Goal: Information Seeking & Learning: Learn about a topic

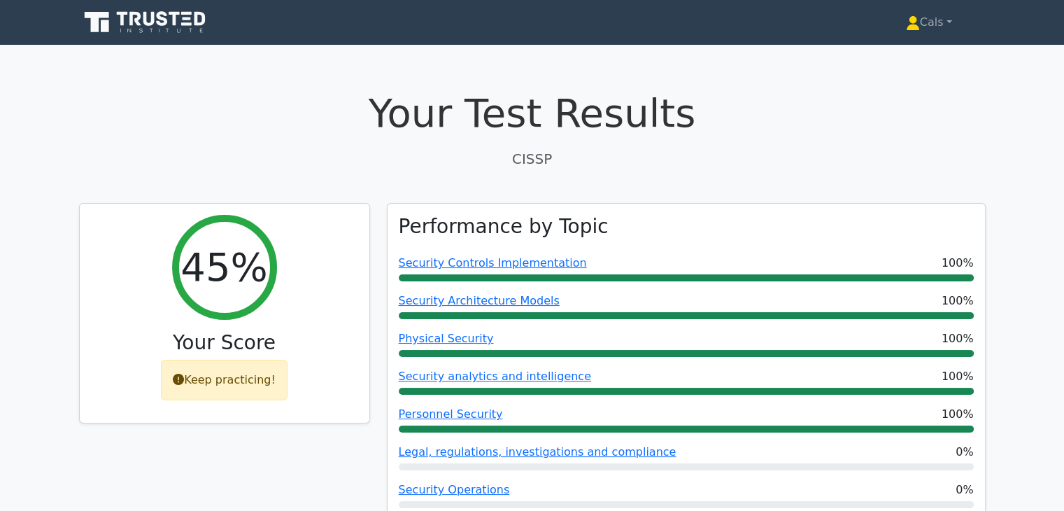
click at [164, 32] on icon at bounding box center [146, 22] width 134 height 27
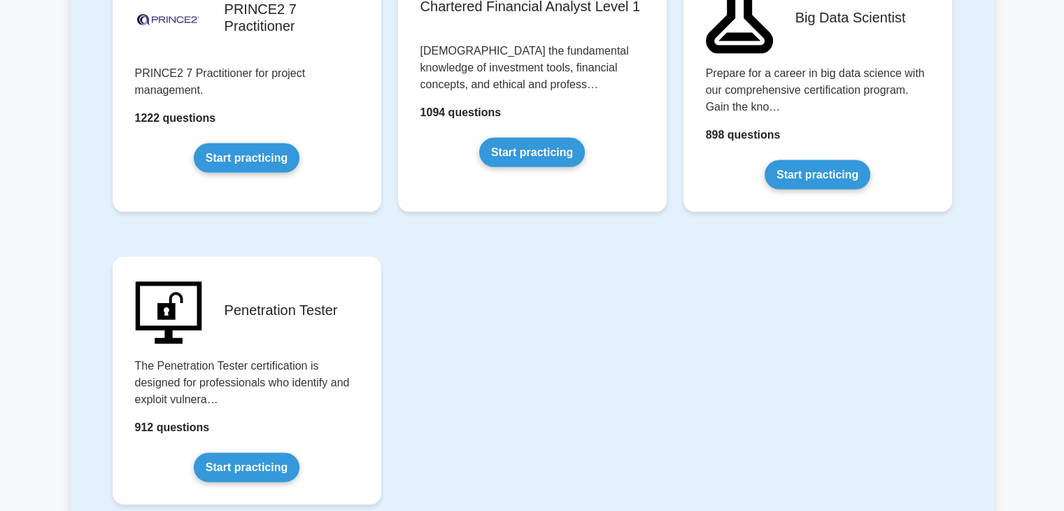
scroll to position [2992, 0]
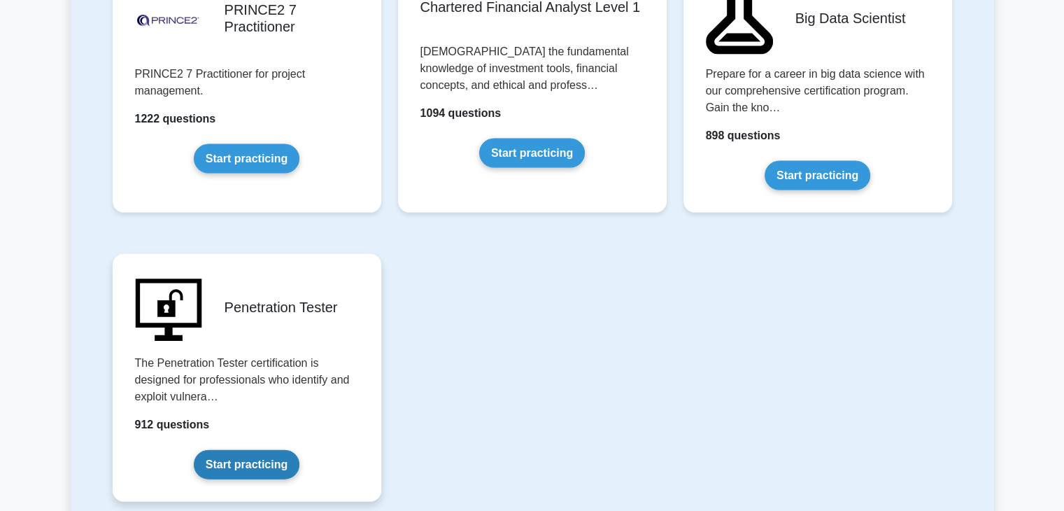
click at [283, 450] on link "Start practicing" at bounding box center [247, 464] width 106 height 29
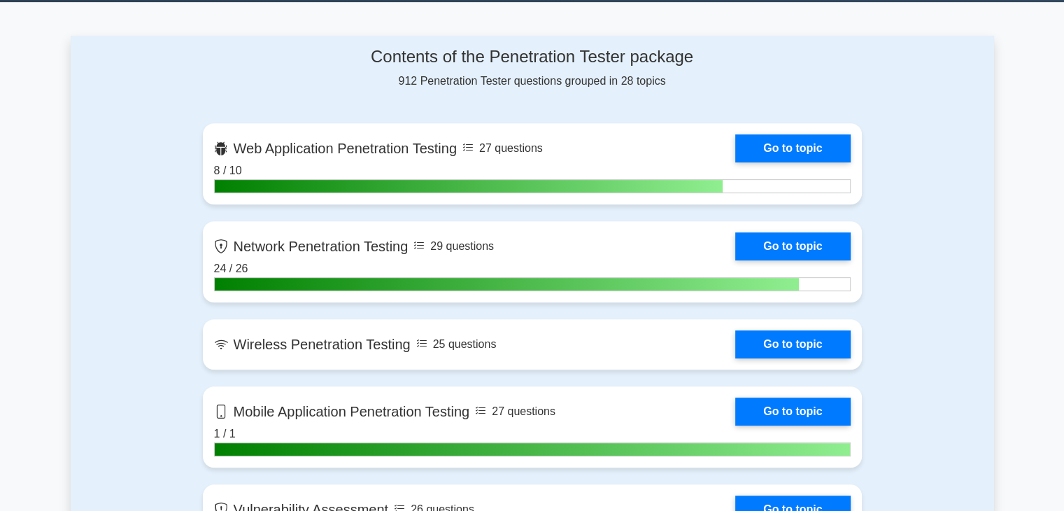
scroll to position [562, 0]
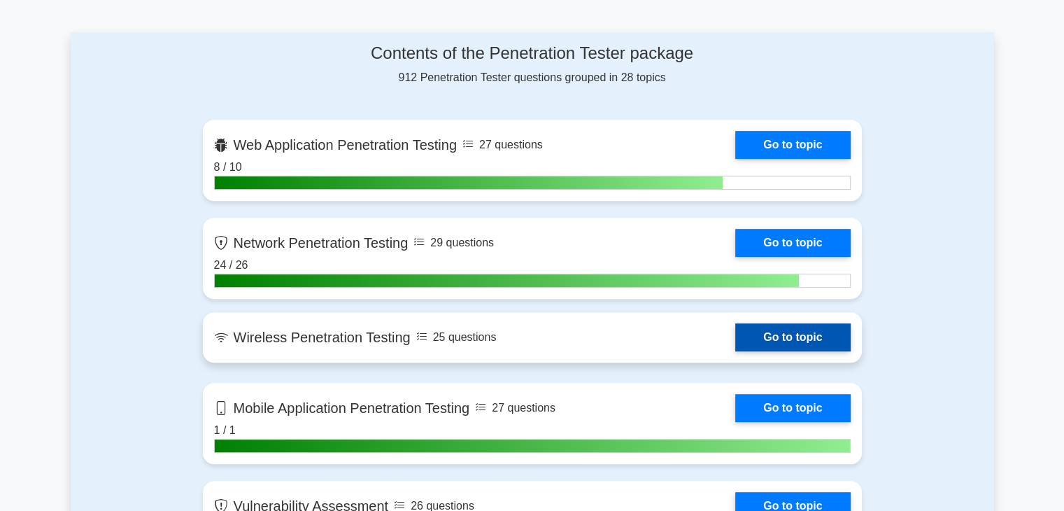
click at [815, 325] on link "Go to topic" at bounding box center [792, 337] width 115 height 28
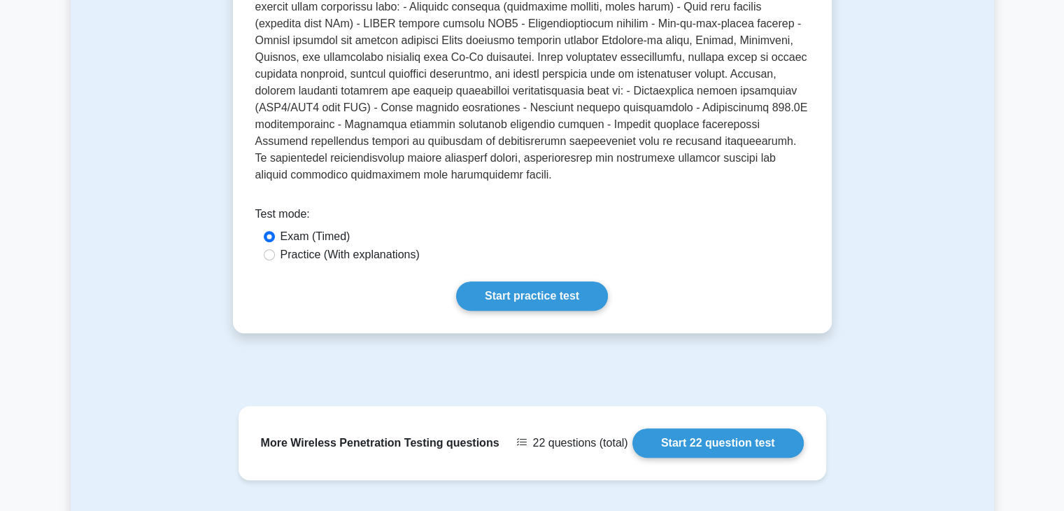
scroll to position [469, 0]
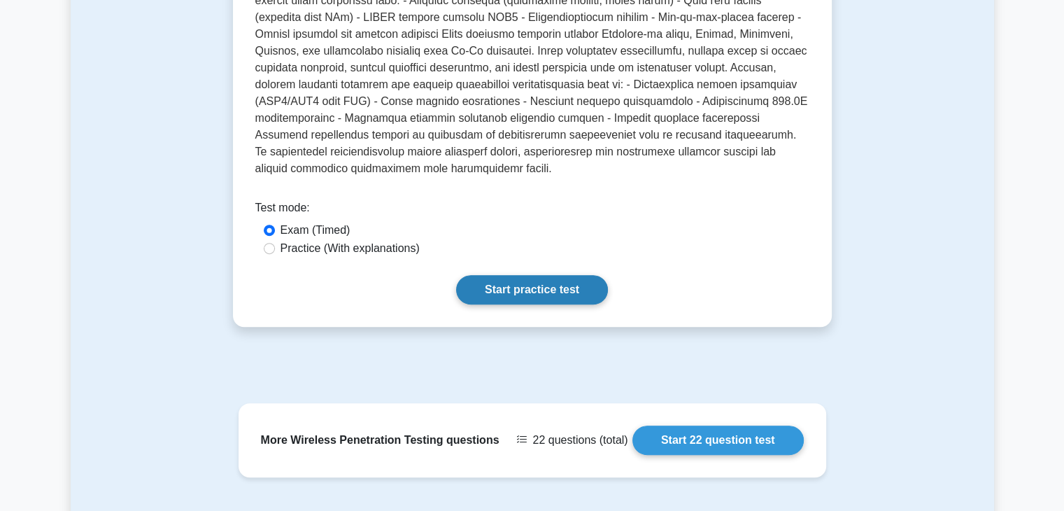
click at [582, 285] on link "Start practice test" at bounding box center [532, 289] width 152 height 29
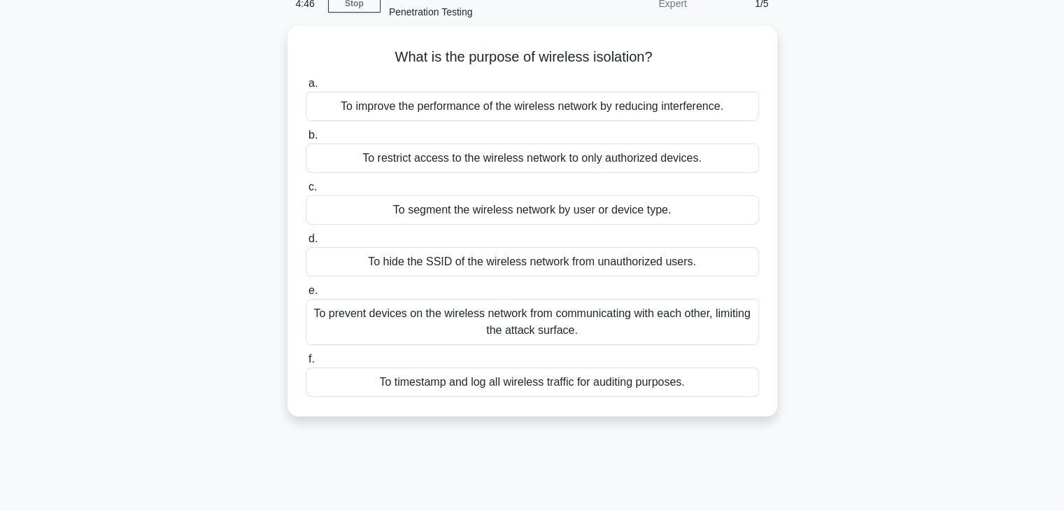
scroll to position [25, 0]
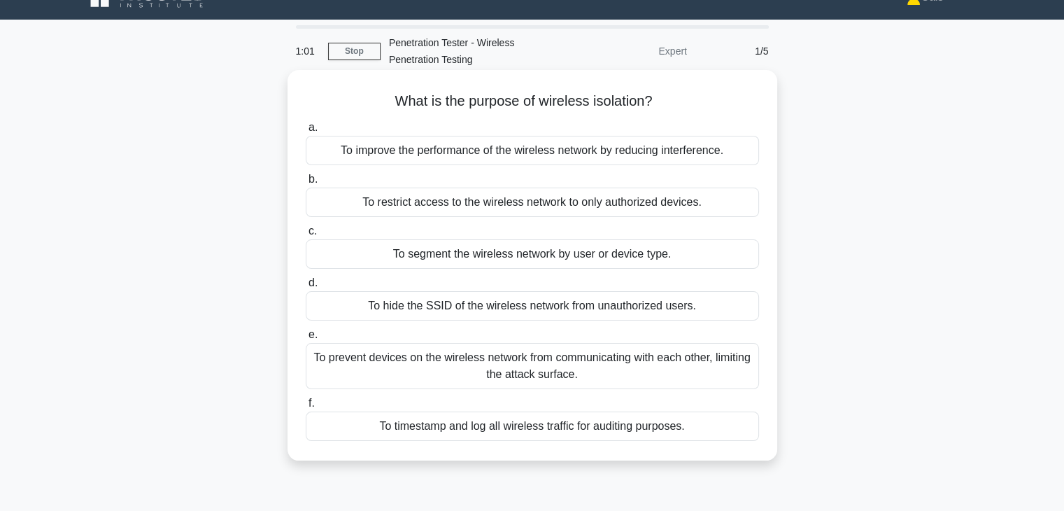
click at [482, 274] on label "d. To hide the SSID of the wireless network from unauthorized users." at bounding box center [532, 297] width 453 height 46
click at [306, 278] on input "d. To hide the SSID of the wireless network from unauthorized users." at bounding box center [306, 282] width 0 height 9
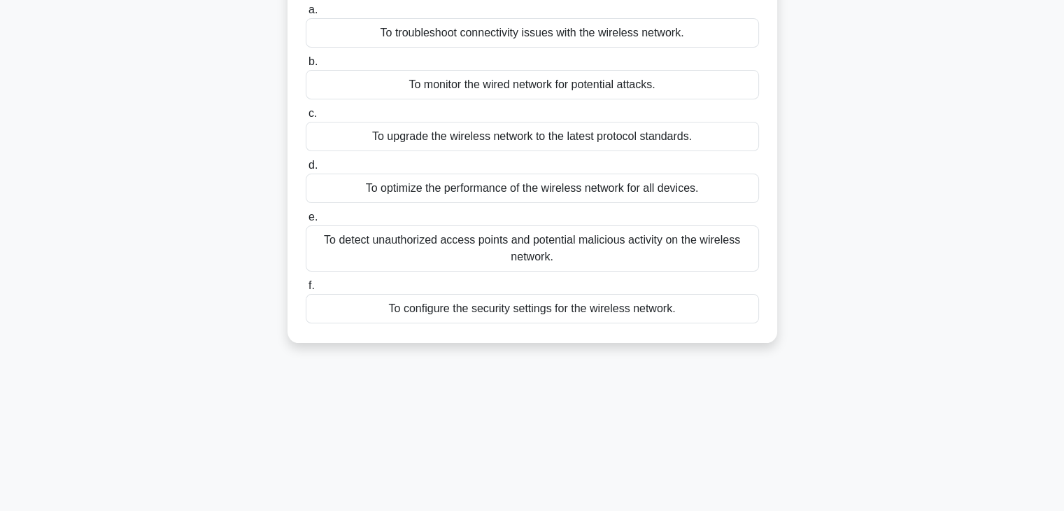
scroll to position [36, 0]
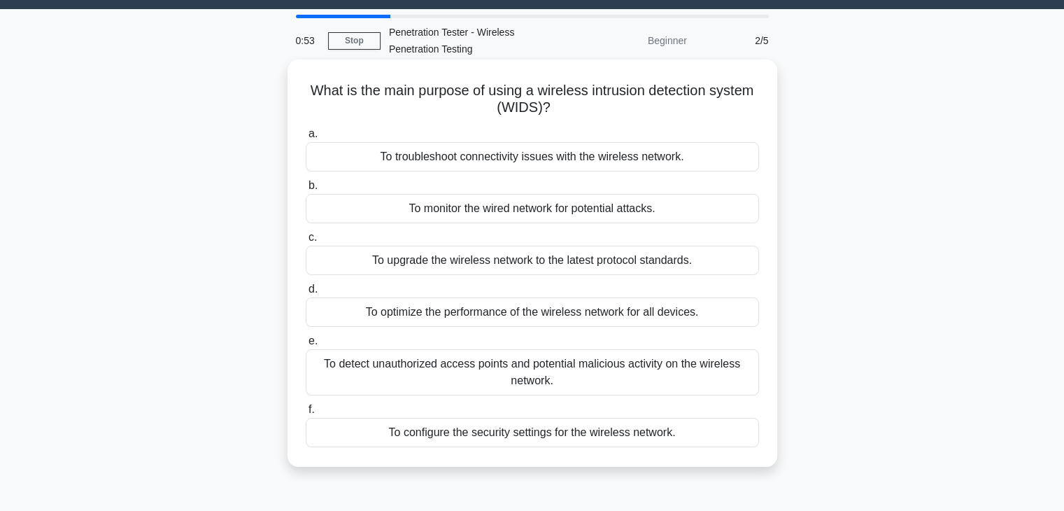
click at [518, 372] on div "To detect unauthorized access points and potential malicious activity on the wi…" at bounding box center [532, 372] width 453 height 46
click at [306, 345] on input "e. To detect unauthorized access points and potential malicious activity on the…" at bounding box center [306, 340] width 0 height 9
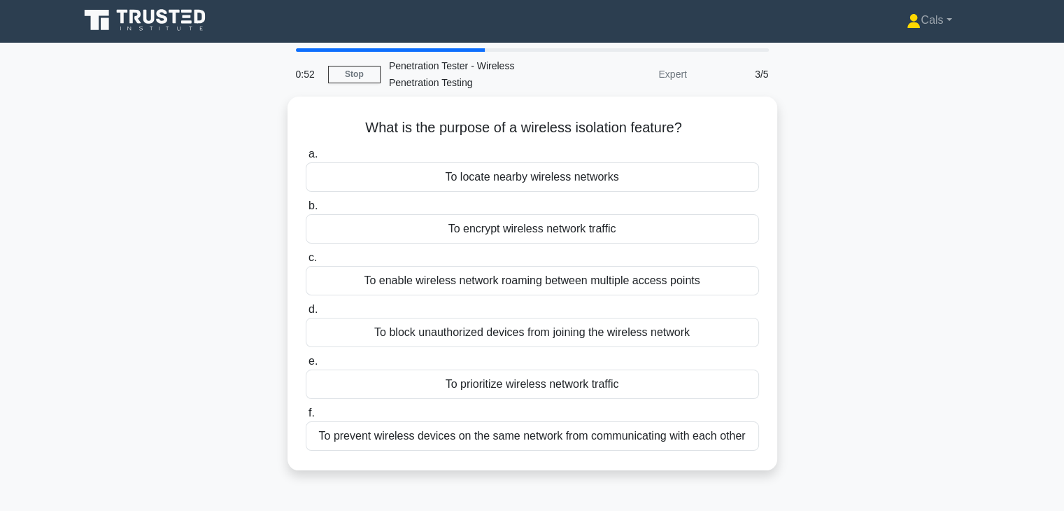
scroll to position [0, 0]
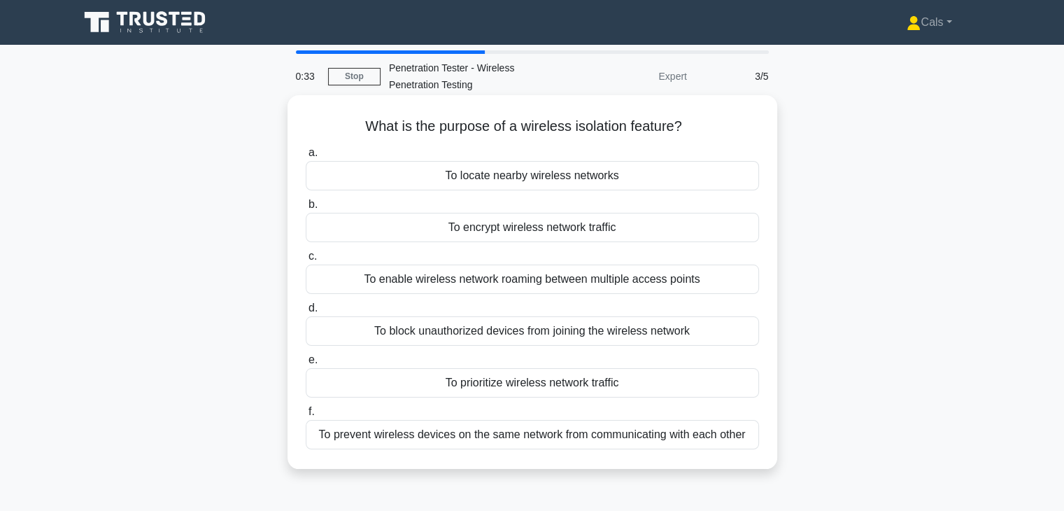
click at [587, 440] on div "To prevent wireless devices on the same network from communicating with each ot…" at bounding box center [532, 434] width 453 height 29
click at [306, 416] on input "f. To prevent wireless devices on the same network from communicating with each…" at bounding box center [306, 411] width 0 height 9
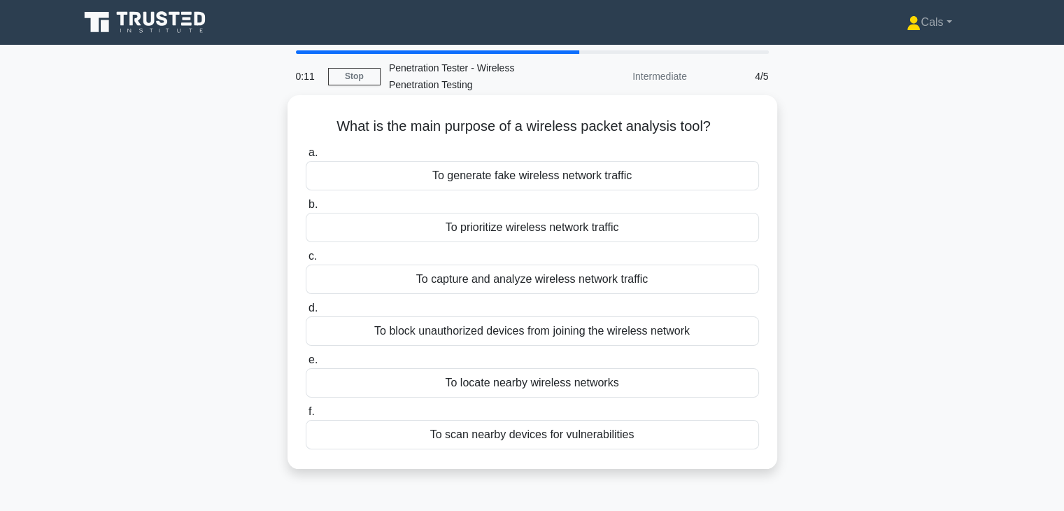
click at [515, 283] on div "To capture and analyze wireless network traffic" at bounding box center [532, 278] width 453 height 29
click at [306, 261] on input "c. To capture and analyze wireless network traffic" at bounding box center [306, 256] width 0 height 9
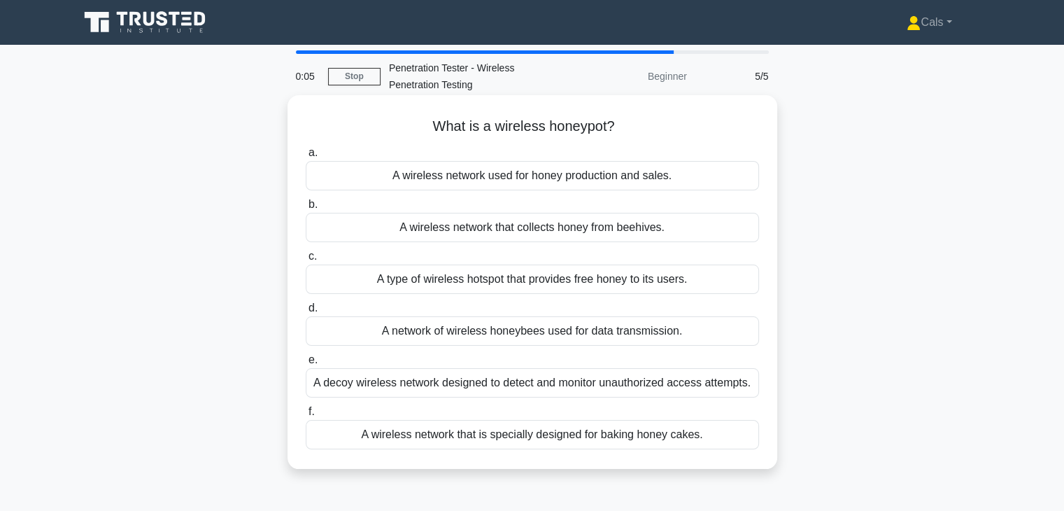
drag, startPoint x: 576, startPoint y: 331, endPoint x: 578, endPoint y: 265, distance: 65.8
click at [578, 265] on div "a. A wireless network used for honey production and sales. b. A wireless networ…" at bounding box center [532, 296] width 470 height 311
click at [569, 287] on div "A type of wireless hotspot that provides free honey to its users." at bounding box center [532, 278] width 453 height 29
click at [306, 261] on input "c. A type of wireless hotspot that provides free honey to its users." at bounding box center [306, 256] width 0 height 9
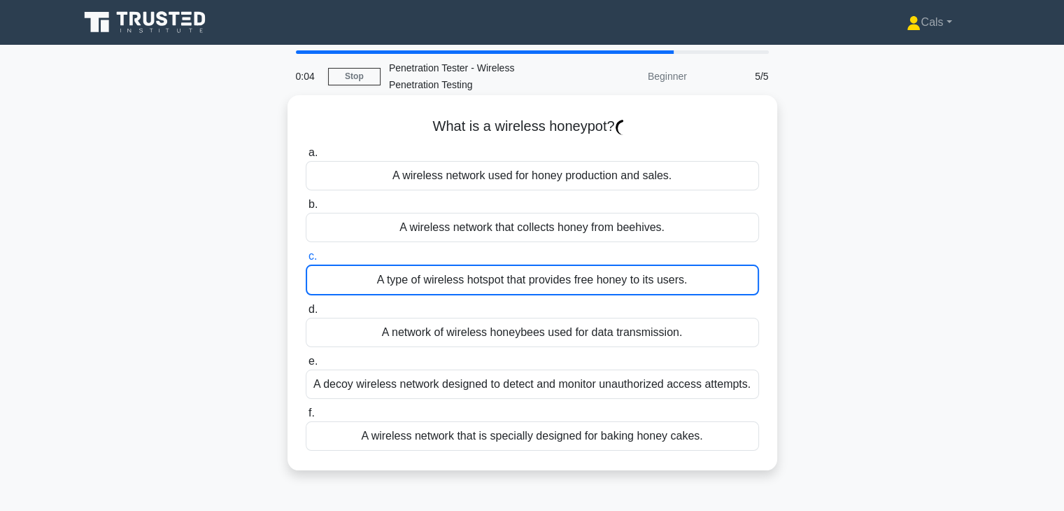
click at [543, 285] on div "A type of wireless hotspot that provides free honey to its users." at bounding box center [532, 279] width 453 height 31
click at [306, 261] on input "c. A type of wireless hotspot that provides free honey to its users." at bounding box center [306, 256] width 0 height 9
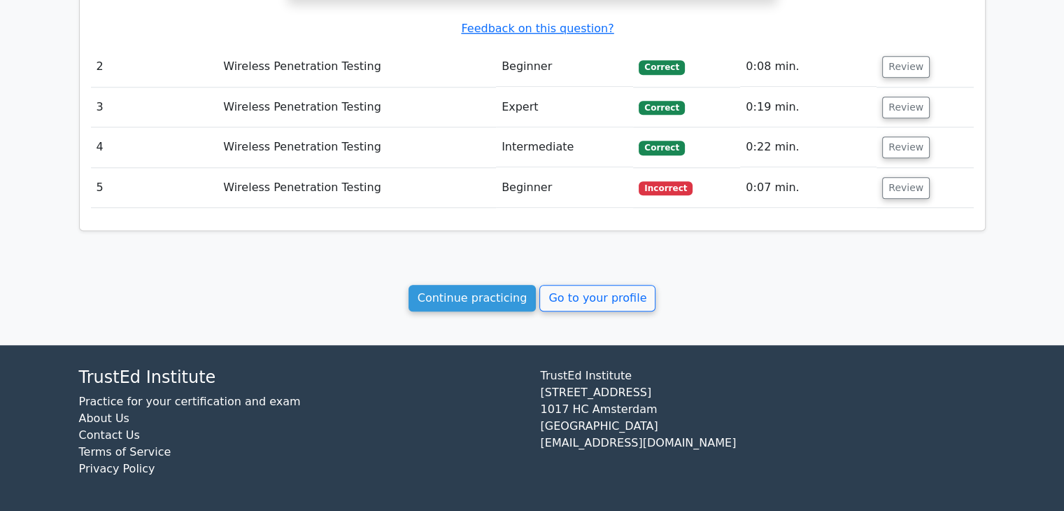
scroll to position [1253, 0]
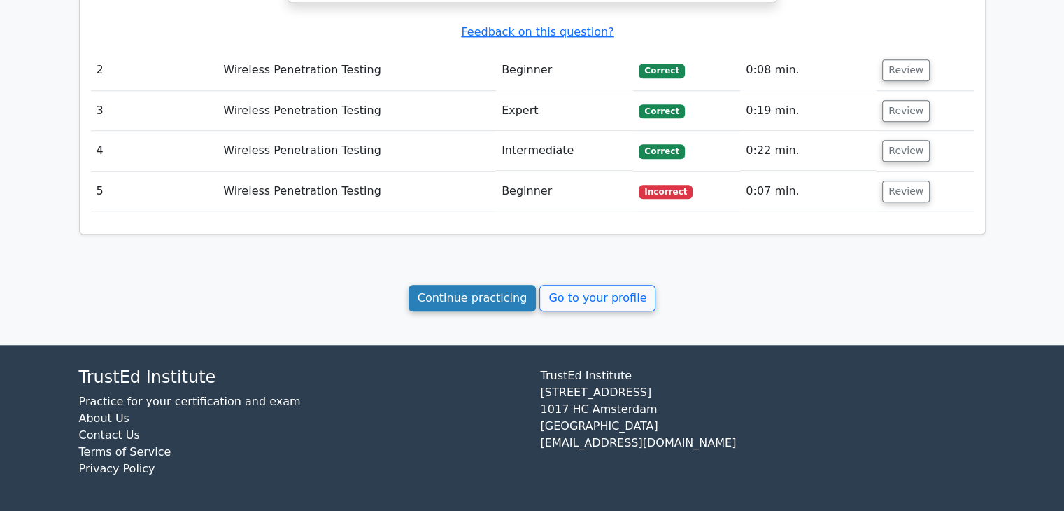
click at [490, 310] on link "Continue practicing" at bounding box center [472, 298] width 128 height 27
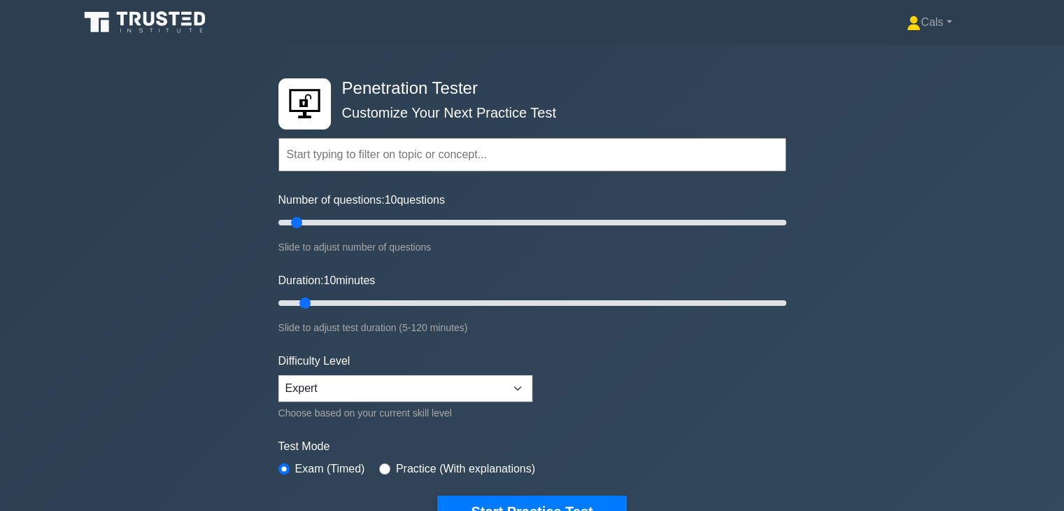
click at [157, 25] on icon at bounding box center [146, 22] width 134 height 27
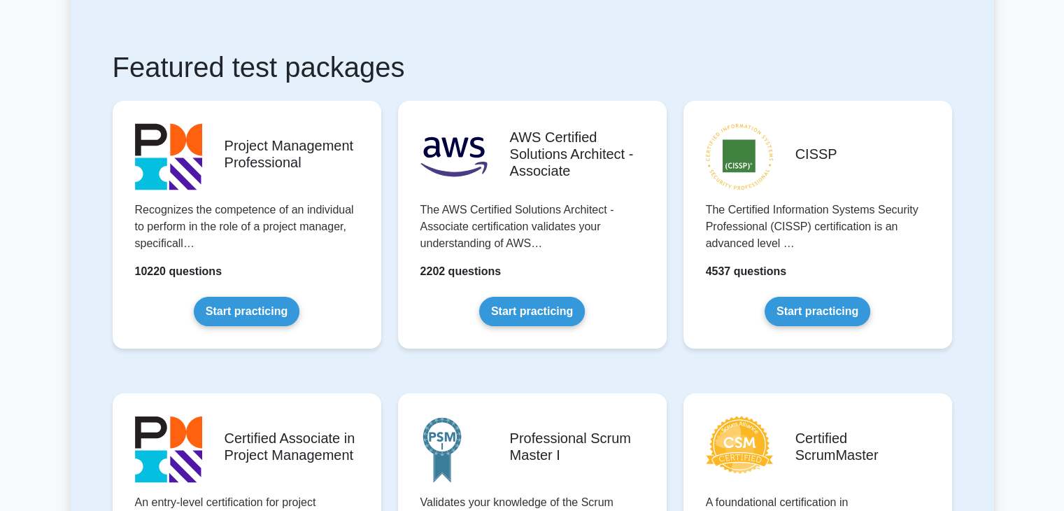
scroll to position [325, 0]
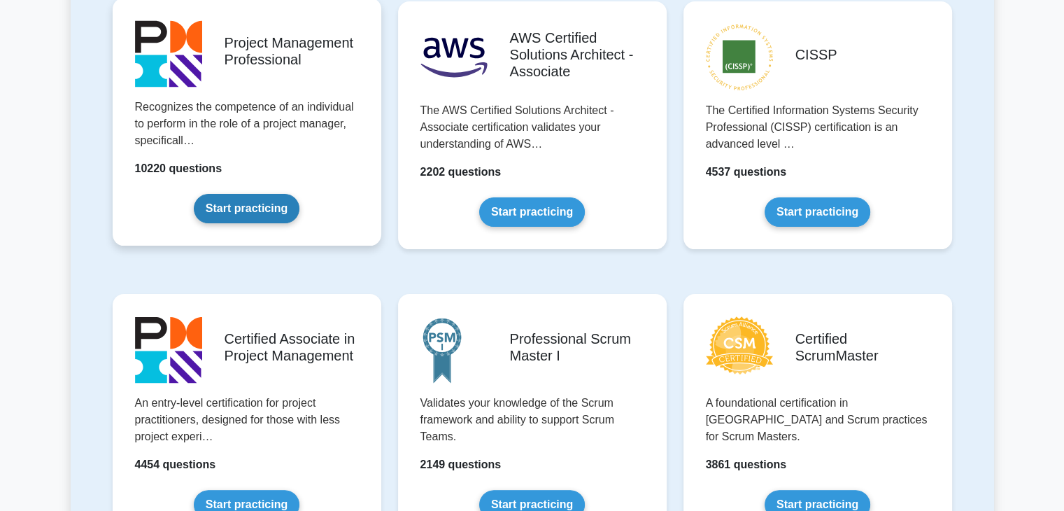
click at [292, 204] on link "Start practicing" at bounding box center [247, 208] width 106 height 29
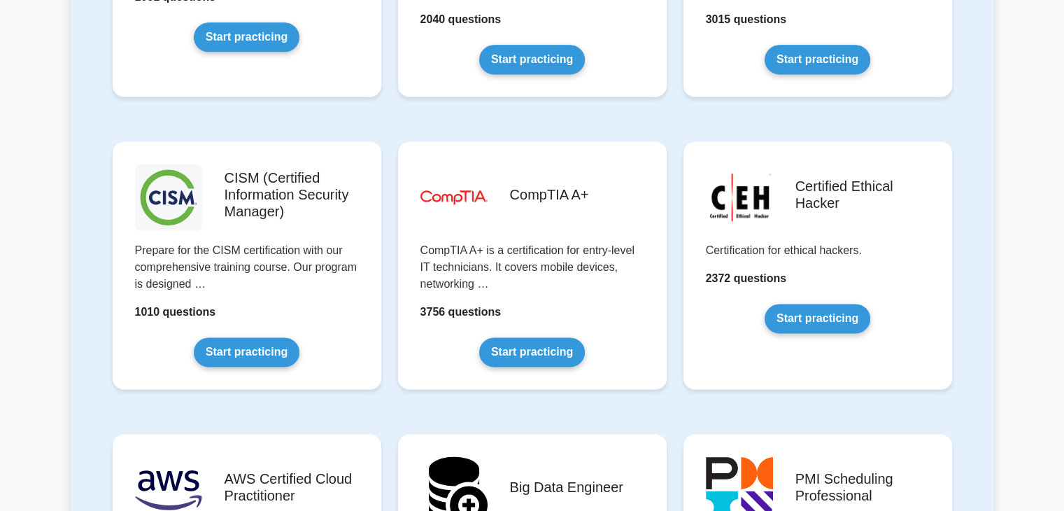
scroll to position [1938, 0]
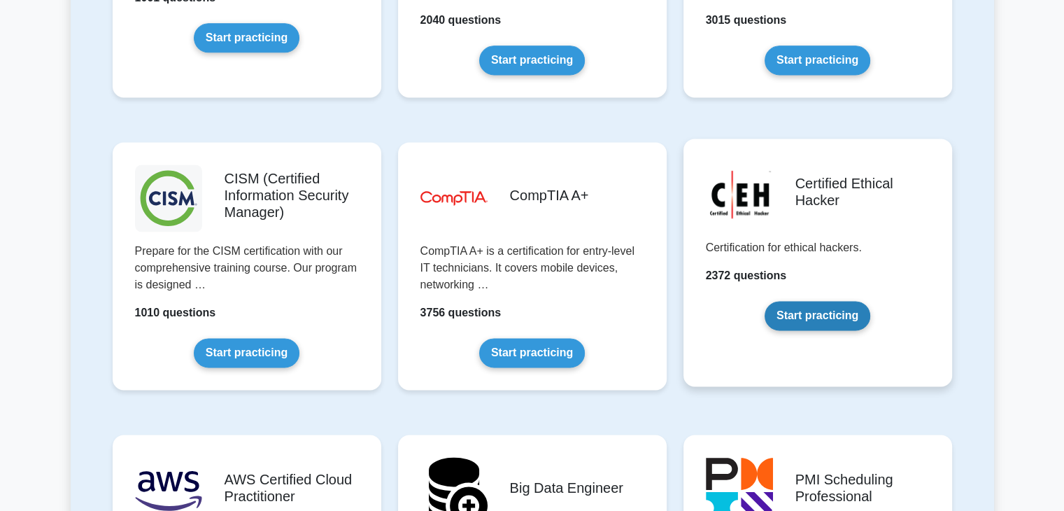
click at [800, 318] on link "Start practicing" at bounding box center [817, 315] width 106 height 29
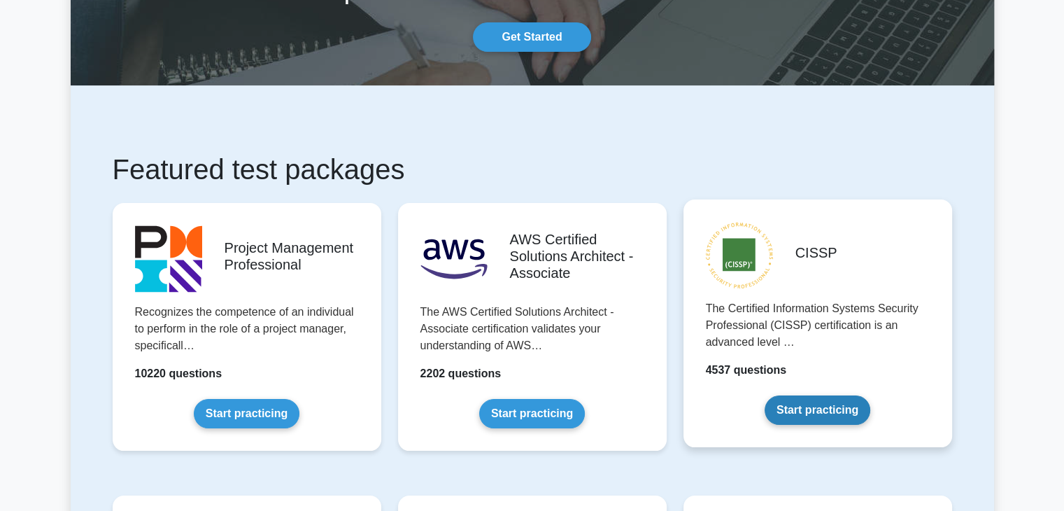
scroll to position [120, 0]
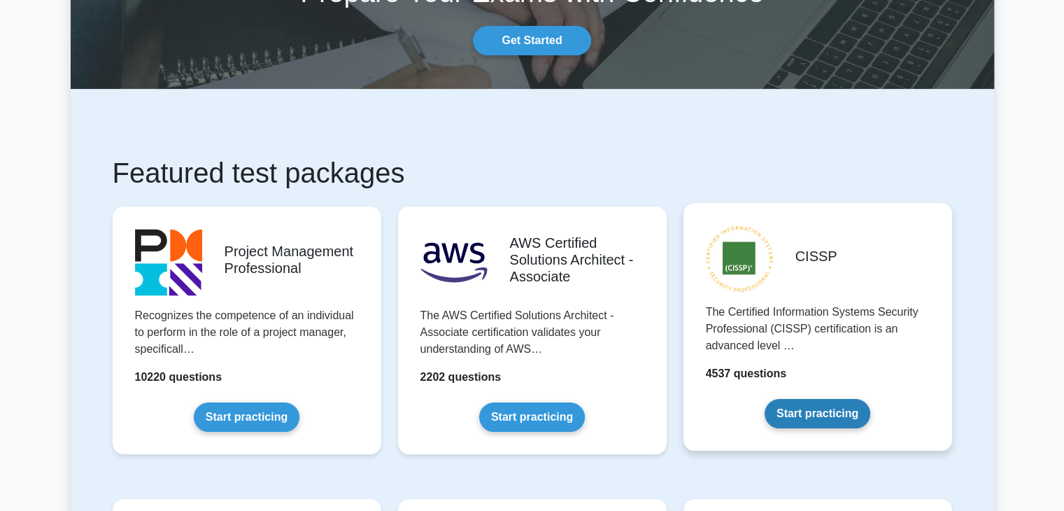
click at [823, 422] on link "Start practicing" at bounding box center [817, 413] width 106 height 29
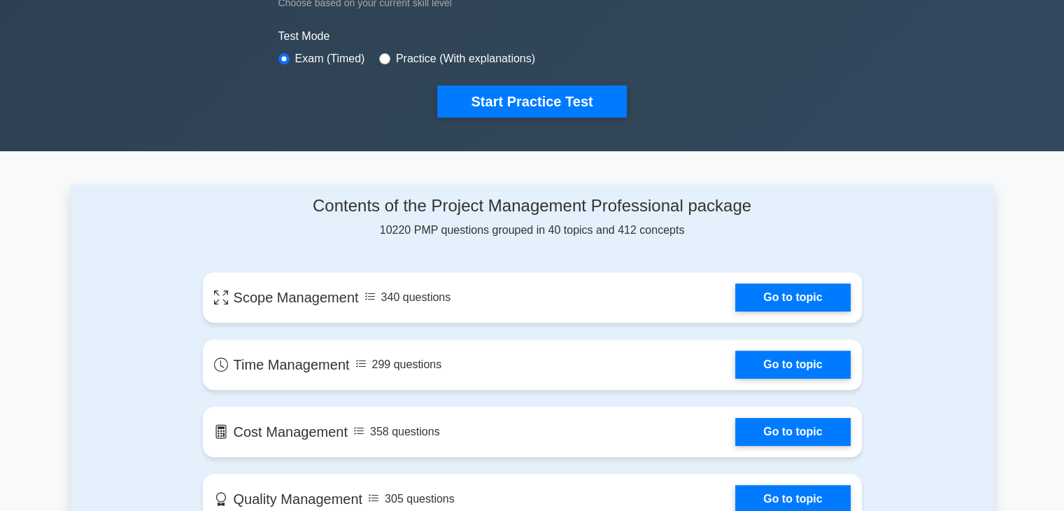
scroll to position [376, 0]
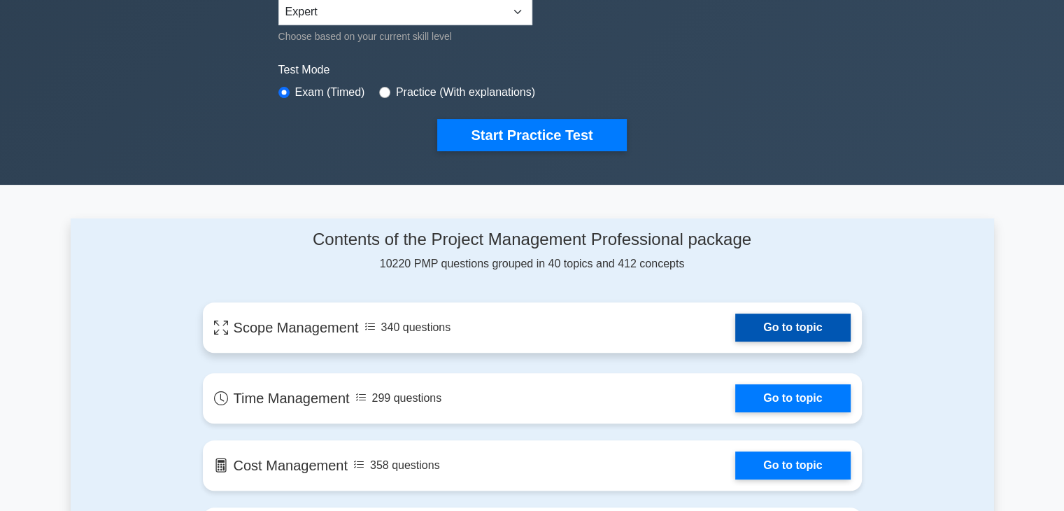
click at [735, 341] on link "Go to topic" at bounding box center [792, 327] width 115 height 28
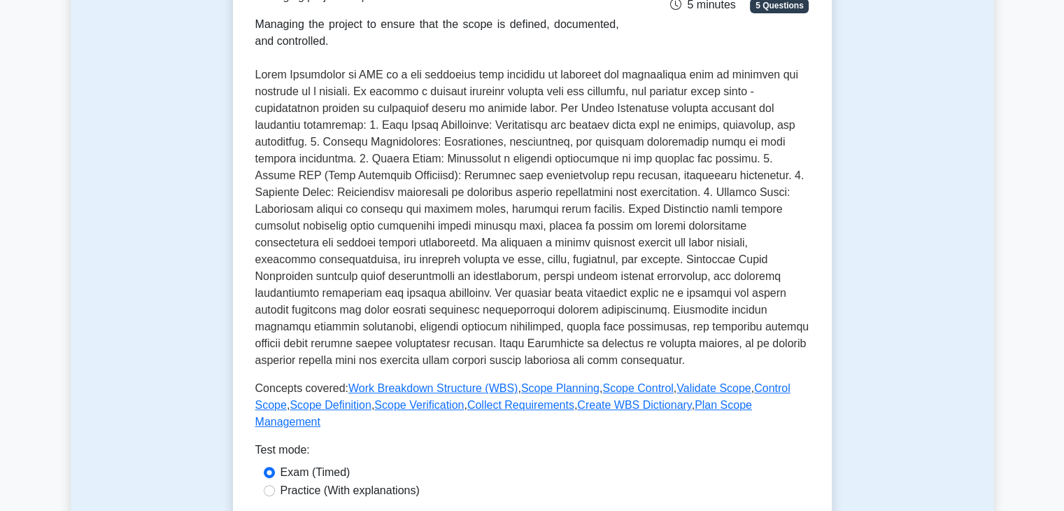
scroll to position [210, 0]
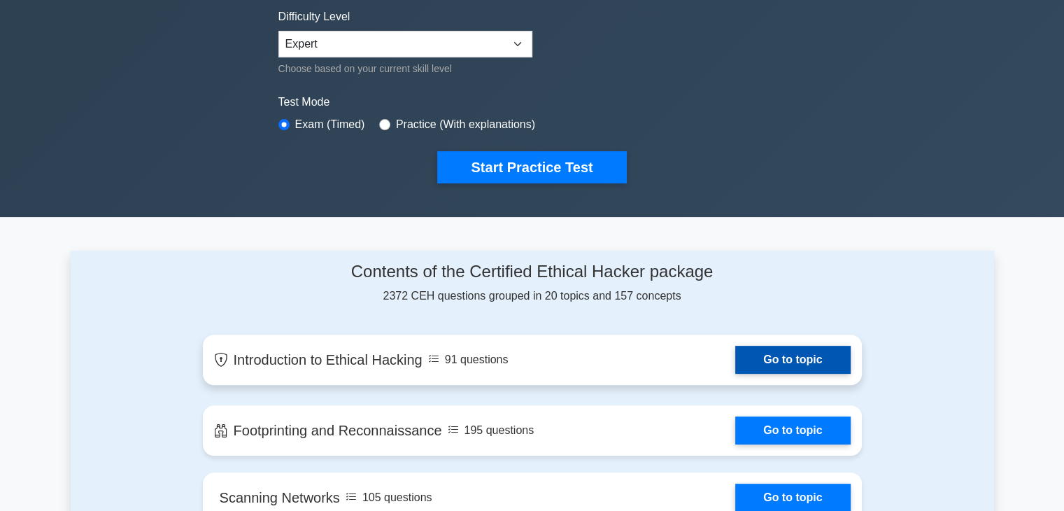
scroll to position [347, 0]
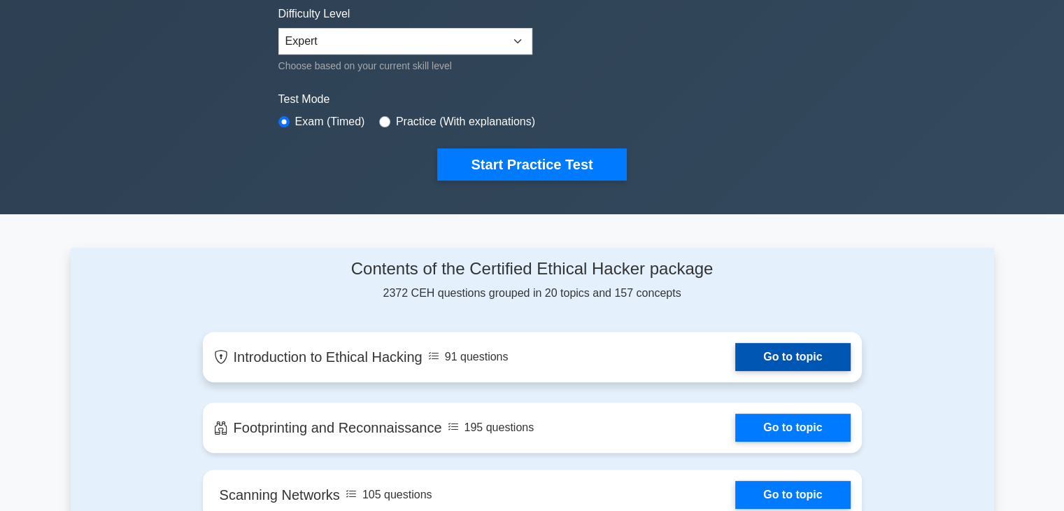
click at [754, 349] on link "Go to topic" at bounding box center [792, 357] width 115 height 28
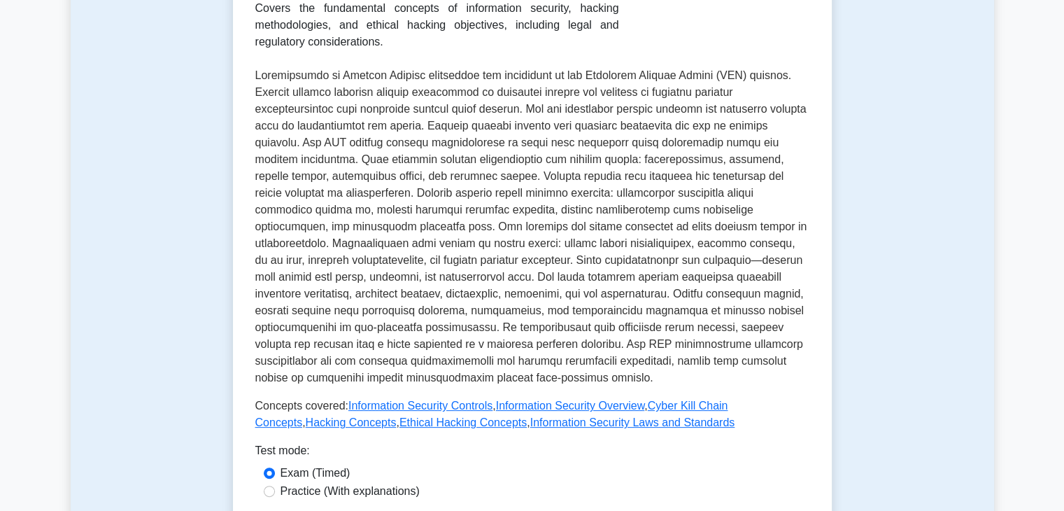
scroll to position [259, 0]
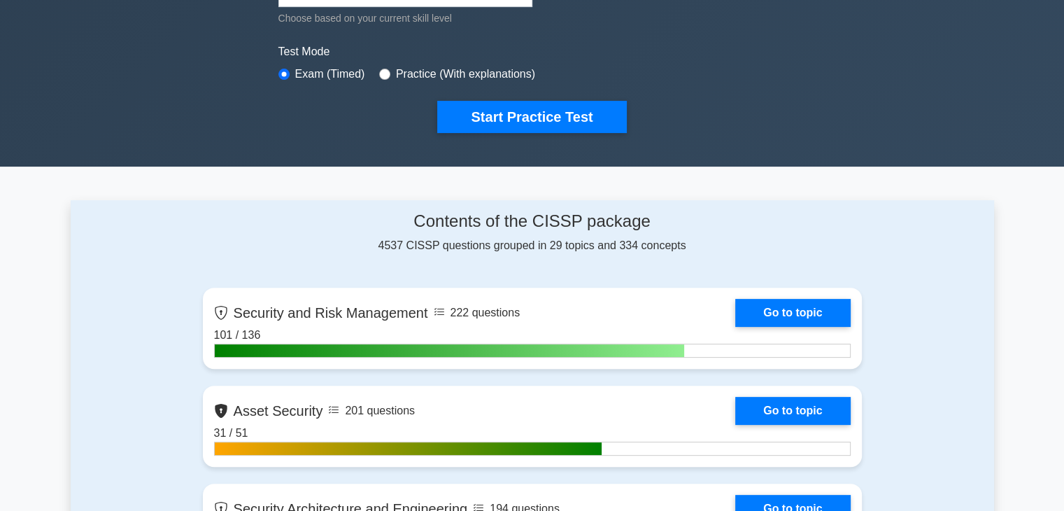
scroll to position [350, 0]
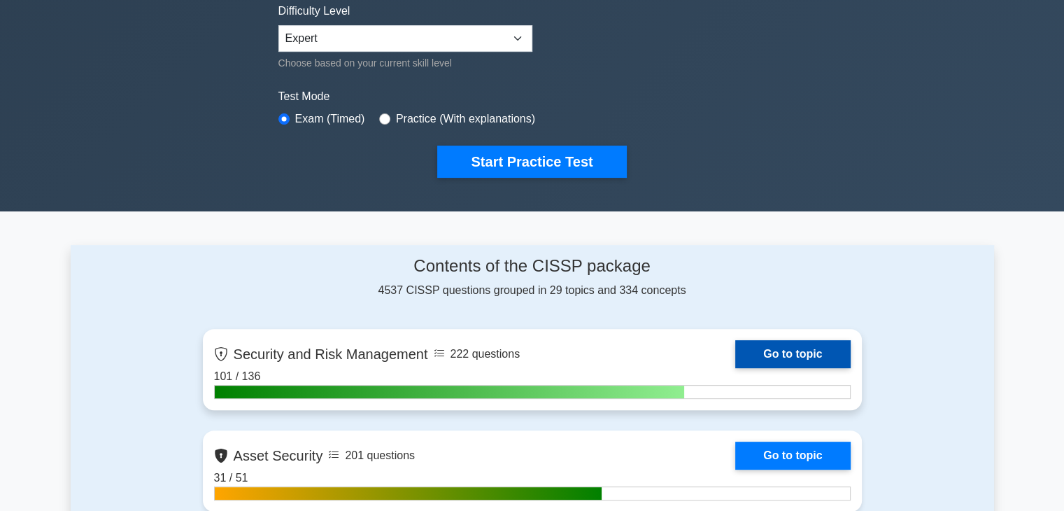
click at [735, 368] on link "Go to topic" at bounding box center [792, 354] width 115 height 28
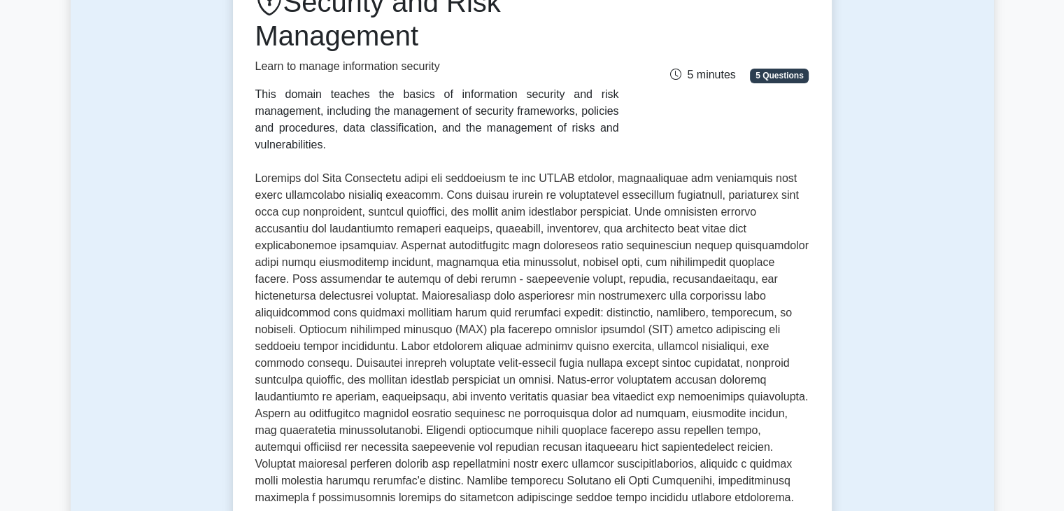
scroll to position [144, 0]
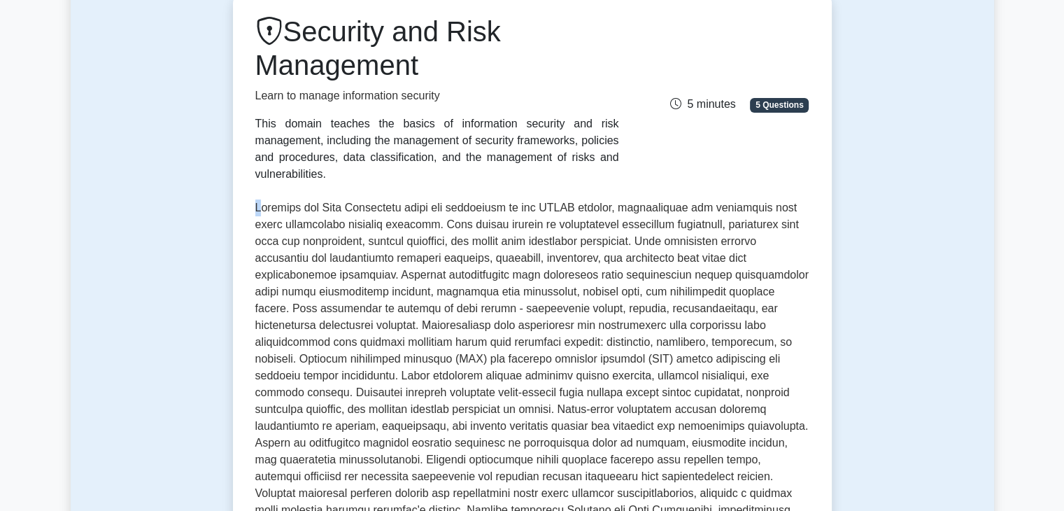
click at [255, 199] on p at bounding box center [532, 367] width 554 height 336
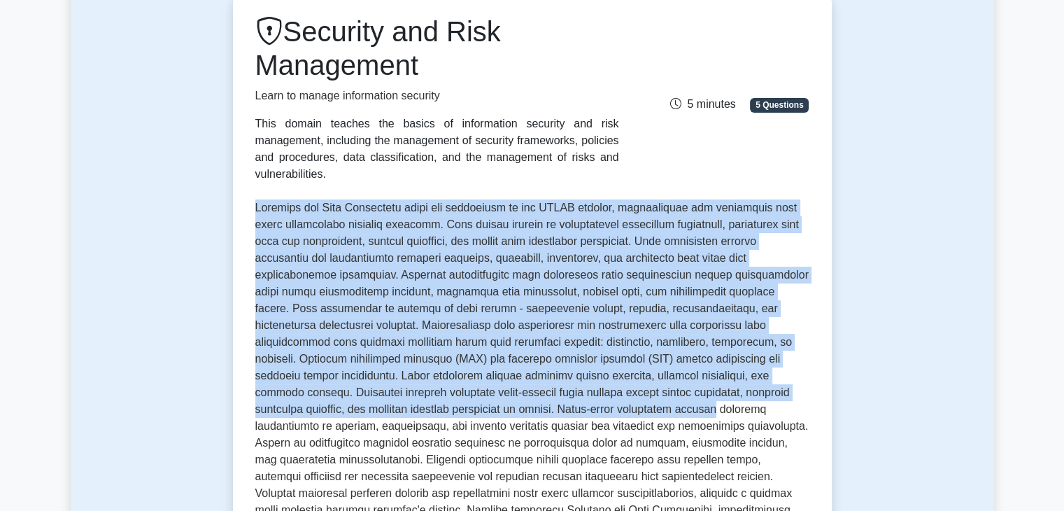
drag, startPoint x: 255, startPoint y: 195, endPoint x: 505, endPoint y: 404, distance: 325.8
click at [505, 404] on p at bounding box center [532, 367] width 554 height 336
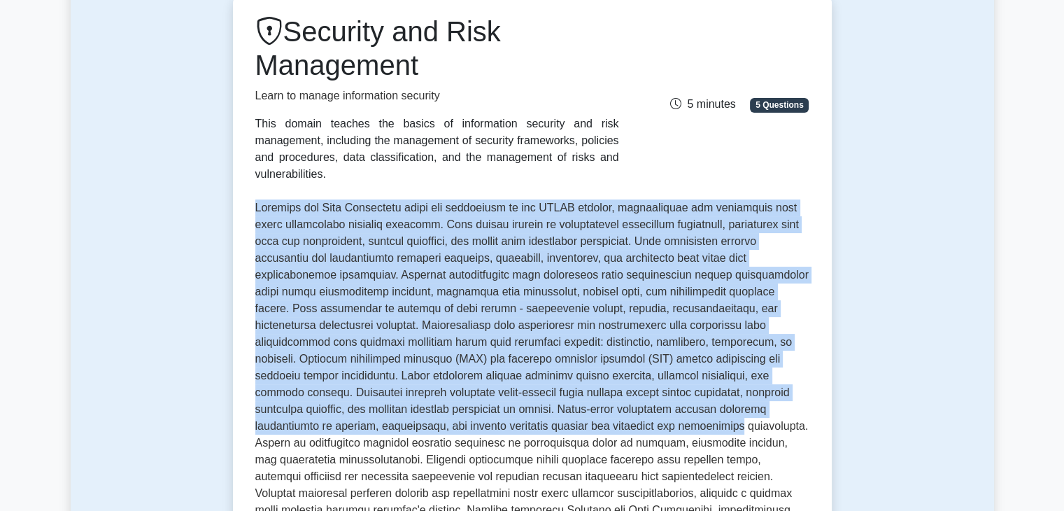
click at [422, 177] on div "Security and Risk Management Learn to manage information security This domain t…" at bounding box center [532, 322] width 554 height 615
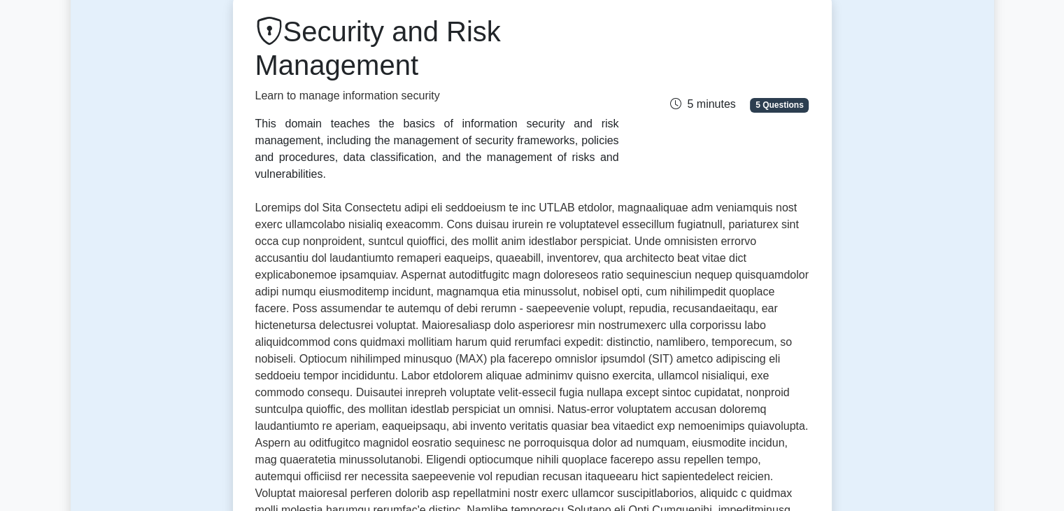
click at [260, 199] on p at bounding box center [532, 367] width 554 height 336
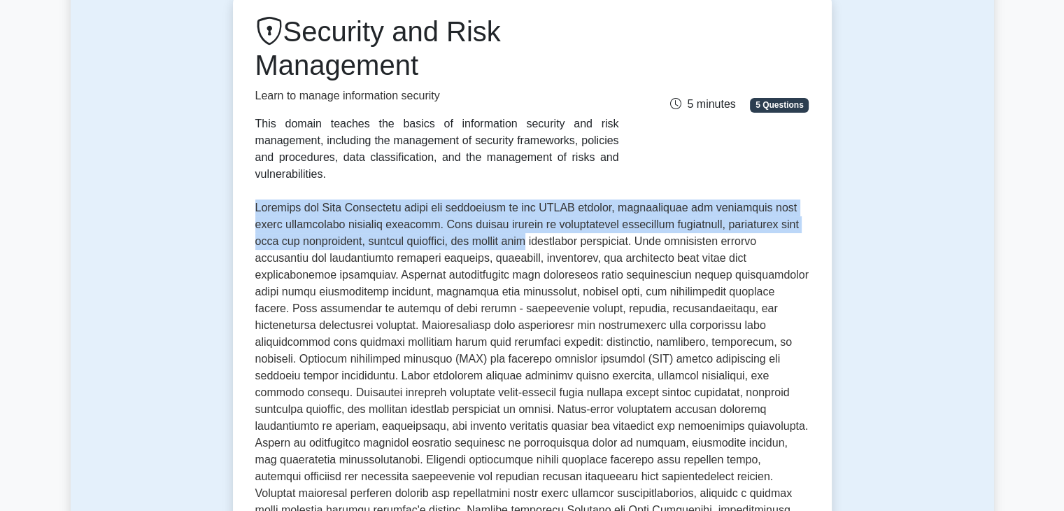
drag, startPoint x: 255, startPoint y: 193, endPoint x: 543, endPoint y: 232, distance: 291.5
click at [543, 232] on p at bounding box center [532, 367] width 554 height 336
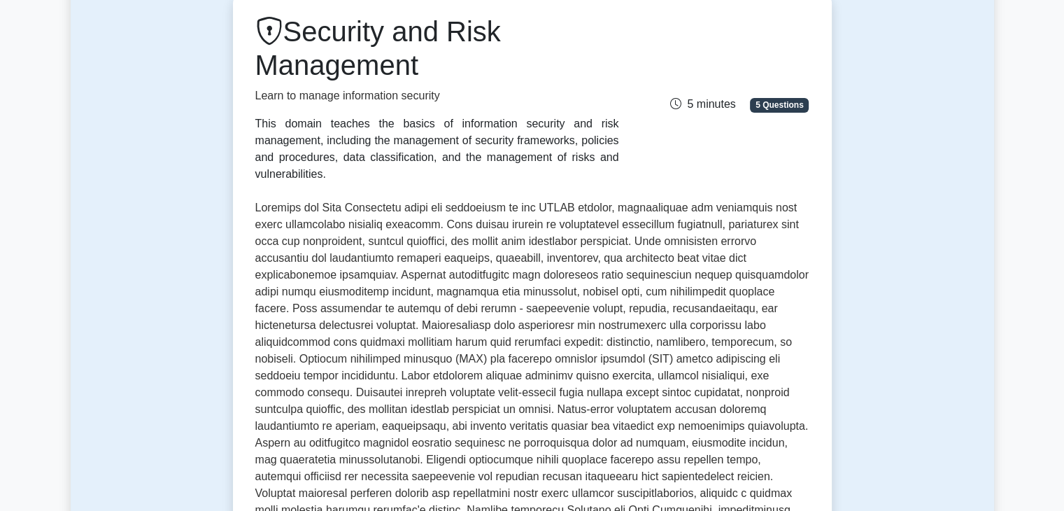
click at [265, 160] on div "This domain teaches the basics of information security and risk management, inc…" at bounding box center [437, 148] width 364 height 67
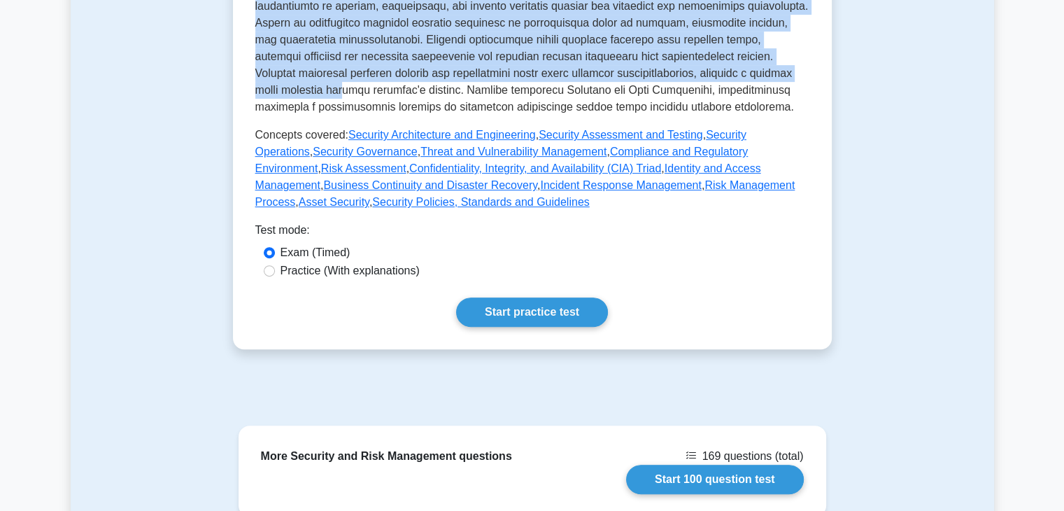
scroll to position [559, 0]
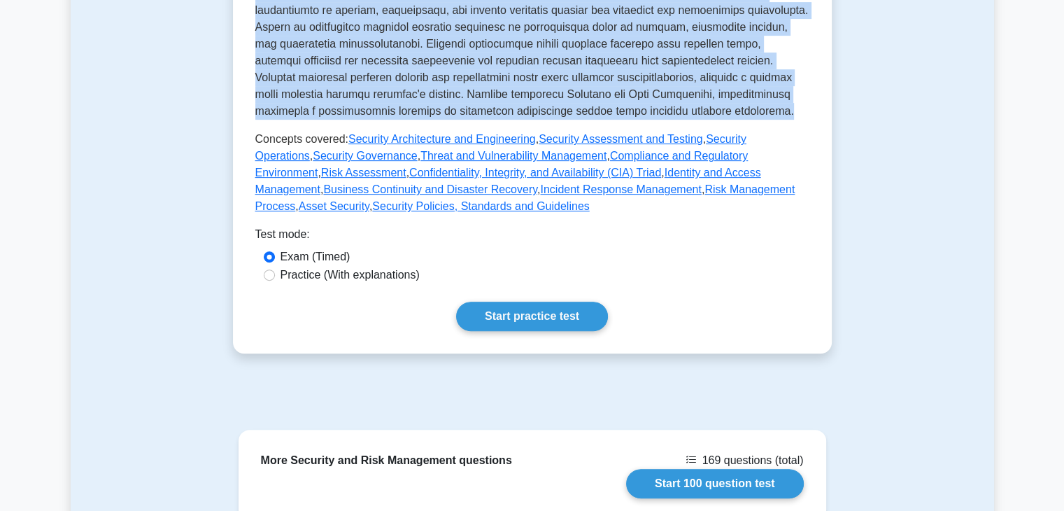
drag, startPoint x: 253, startPoint y: 190, endPoint x: 620, endPoint y: 93, distance: 379.1
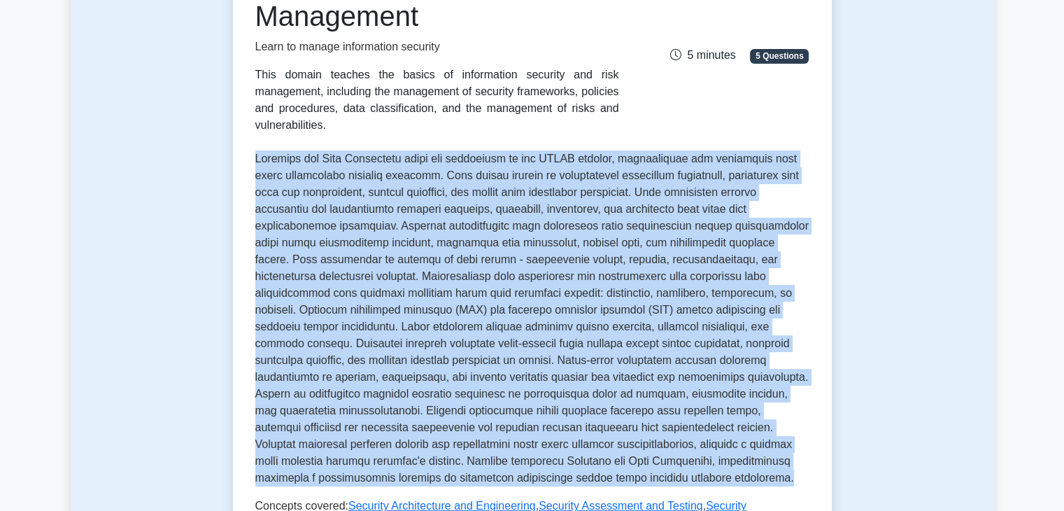
scroll to position [190, 0]
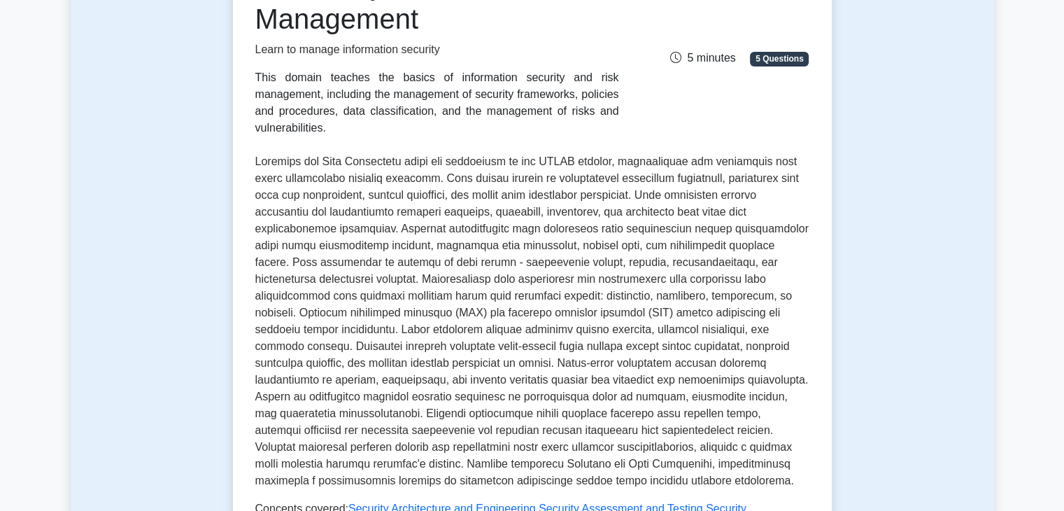
click at [459, 108] on div "This domain teaches the basics of information security and risk management, inc…" at bounding box center [437, 102] width 364 height 67
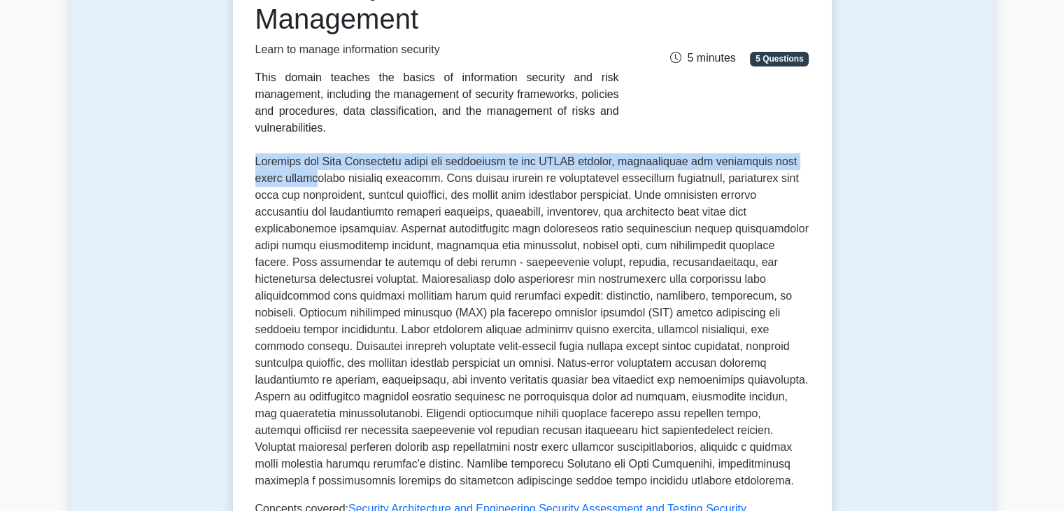
drag, startPoint x: 250, startPoint y: 149, endPoint x: 316, endPoint y: 155, distance: 66.0
click at [316, 155] on div "Security and Risk Management Learn to manage information security This domain t…" at bounding box center [532, 334] width 599 height 776
click at [316, 155] on p at bounding box center [532, 321] width 554 height 336
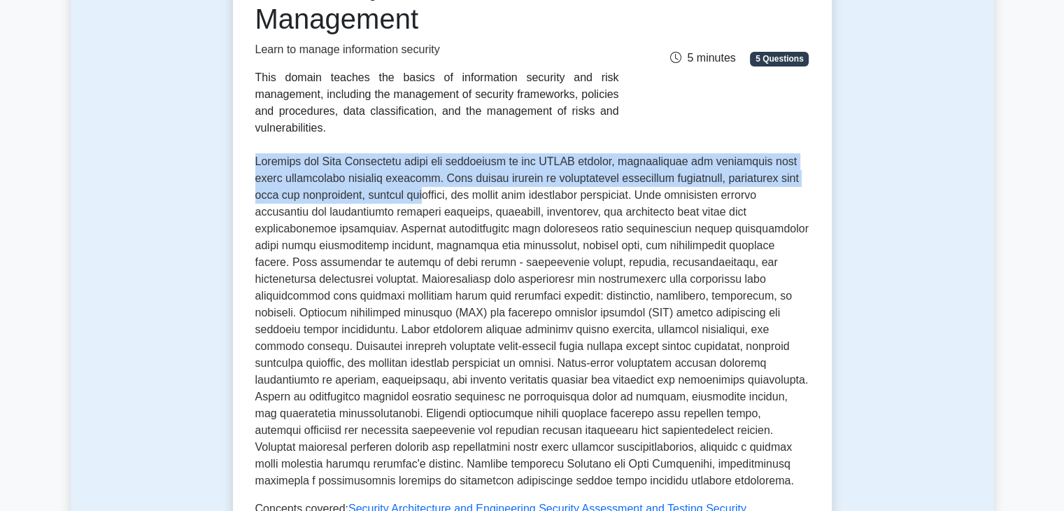
drag, startPoint x: 257, startPoint y: 150, endPoint x: 435, endPoint y: 172, distance: 179.0
click at [435, 172] on p at bounding box center [532, 321] width 554 height 336
click at [322, 168] on p at bounding box center [532, 321] width 554 height 336
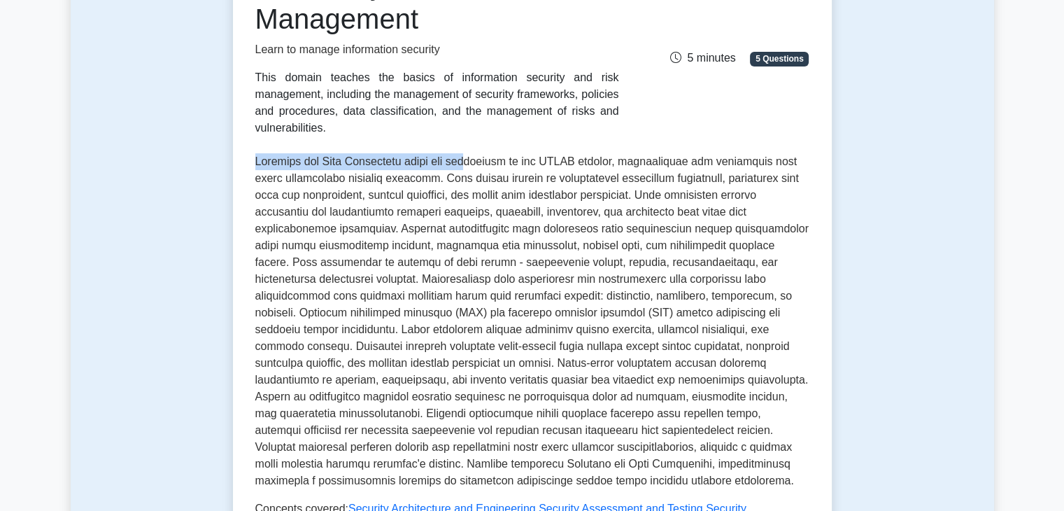
drag, startPoint x: 255, startPoint y: 146, endPoint x: 477, endPoint y: 149, distance: 221.7
click at [477, 153] on p at bounding box center [532, 321] width 554 height 336
click at [257, 153] on p at bounding box center [532, 321] width 554 height 336
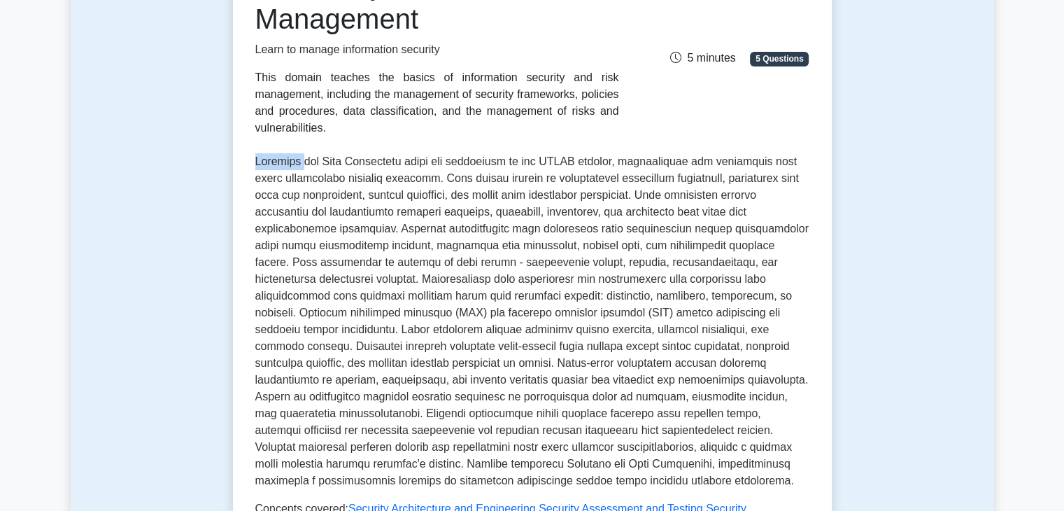
click at [257, 153] on p at bounding box center [532, 321] width 554 height 336
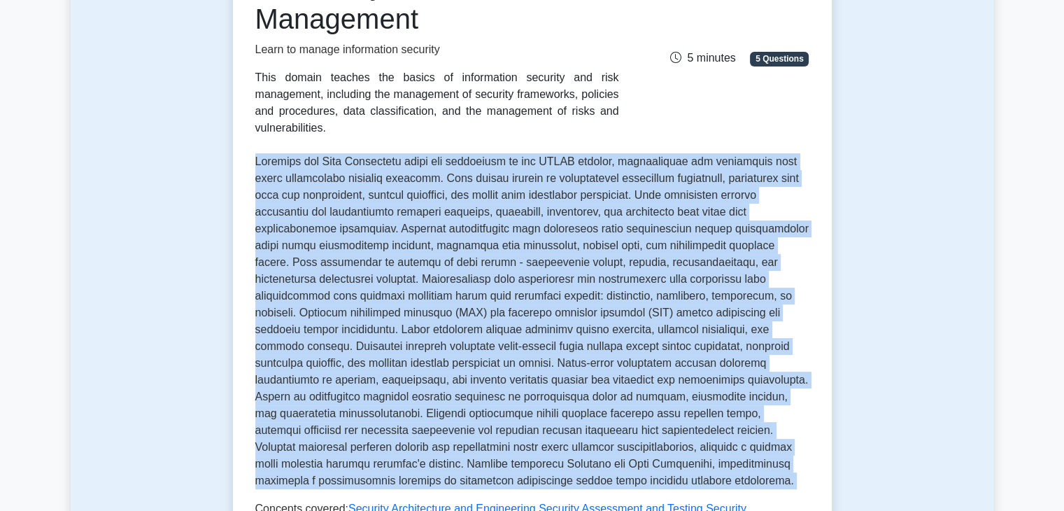
click at [257, 153] on p at bounding box center [532, 321] width 554 height 336
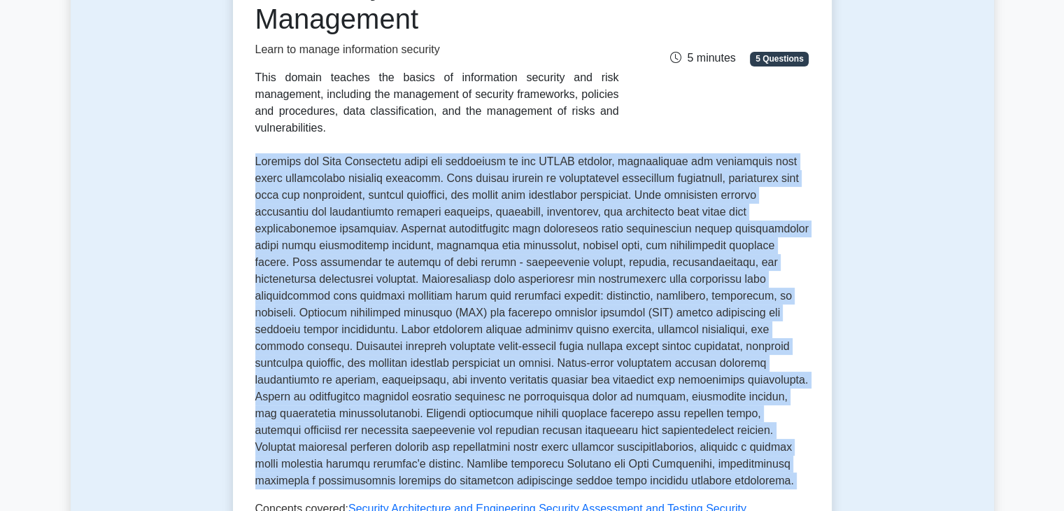
click at [257, 153] on p at bounding box center [532, 321] width 554 height 336
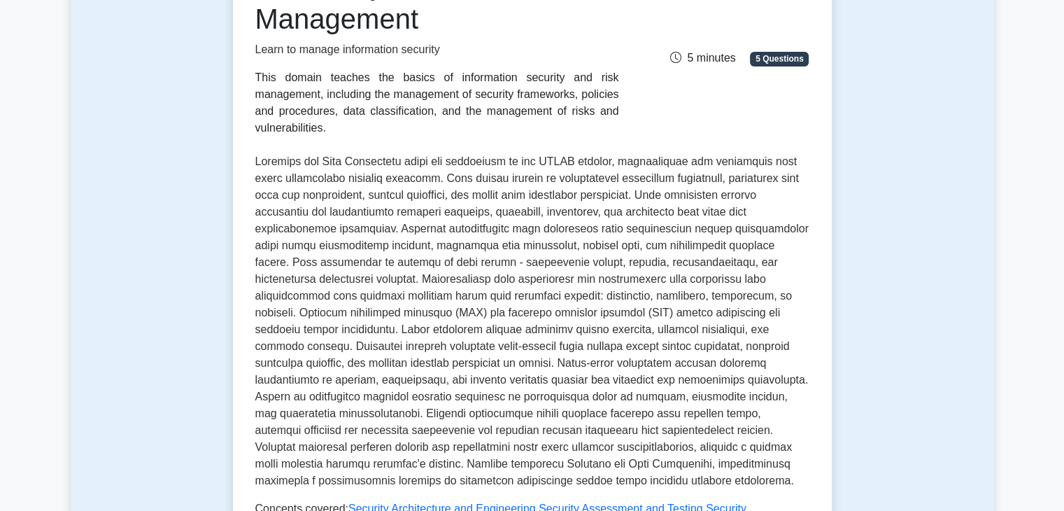
click at [256, 121] on div "Security and Risk Management Learn to manage information security This domain t…" at bounding box center [532, 276] width 554 height 615
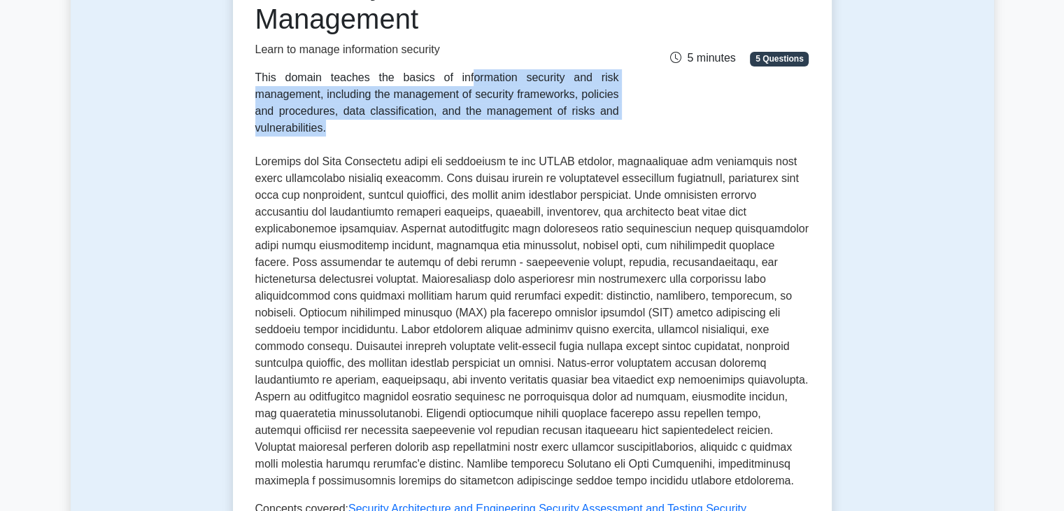
click at [256, 121] on div "Security and Risk Management Learn to manage information security This domain t…" at bounding box center [532, 276] width 554 height 615
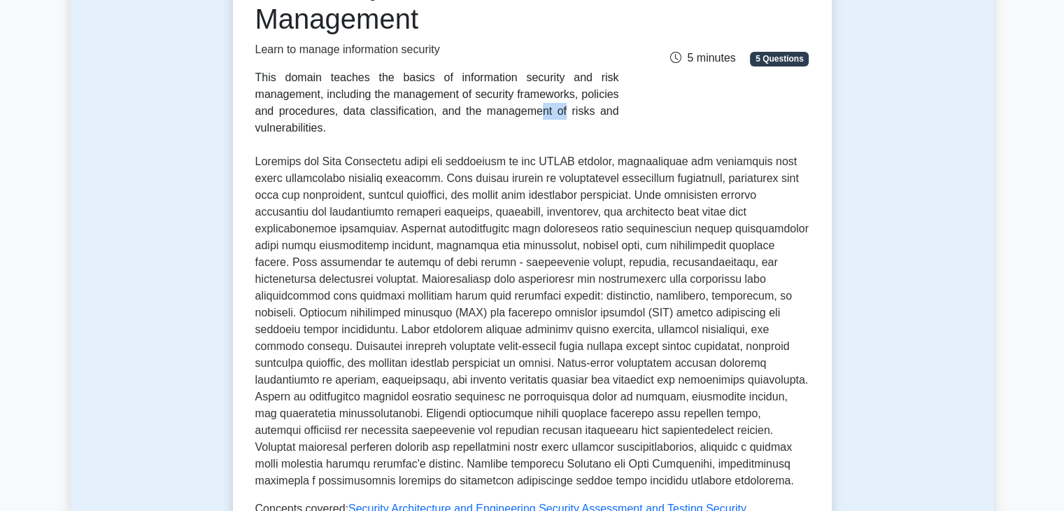
click at [256, 121] on div "Security and Risk Management Learn to manage information security This domain t…" at bounding box center [532, 276] width 554 height 615
drag, startPoint x: 248, startPoint y: 73, endPoint x: 566, endPoint y: 121, distance: 321.2
click at [566, 121] on div "Security and Risk Management Learn to manage information security This domain t…" at bounding box center [532, 276] width 554 height 615
click at [320, 125] on div "Security and Risk Management Learn to manage information security This domain t…" at bounding box center [532, 276] width 554 height 615
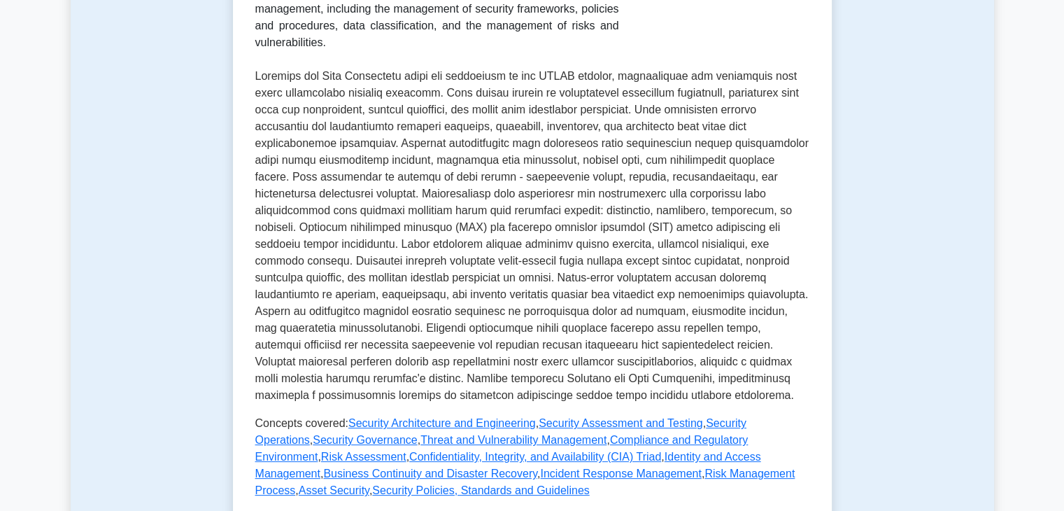
scroll to position [274, 0]
click at [251, 64] on div "Security and Risk Management Learn to manage information security This domain t…" at bounding box center [532, 250] width 599 height 776
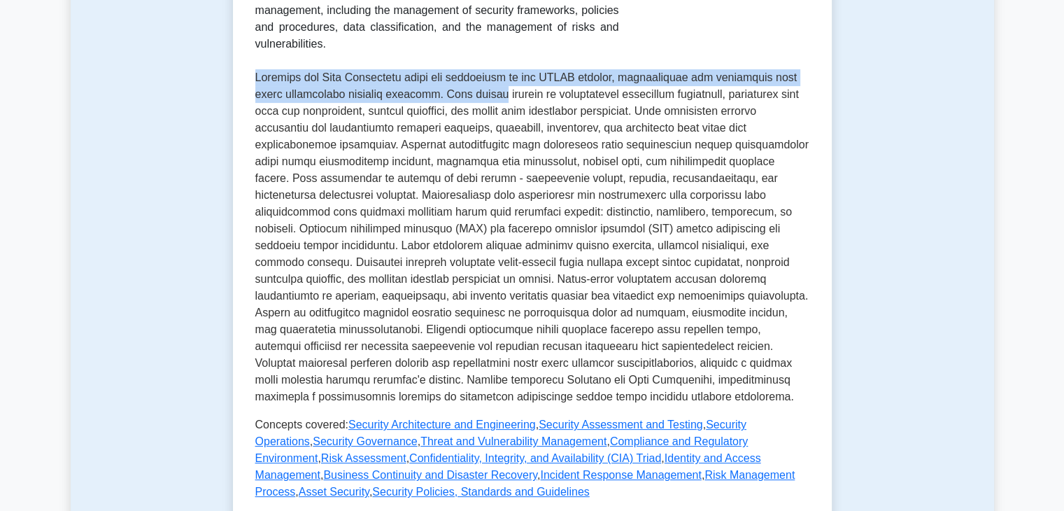
drag, startPoint x: 251, startPoint y: 64, endPoint x: 474, endPoint y: 83, distance: 224.0
click at [474, 83] on div "Security and Risk Management Learn to manage information security This domain t…" at bounding box center [532, 250] width 599 height 776
click at [474, 83] on p at bounding box center [532, 237] width 554 height 336
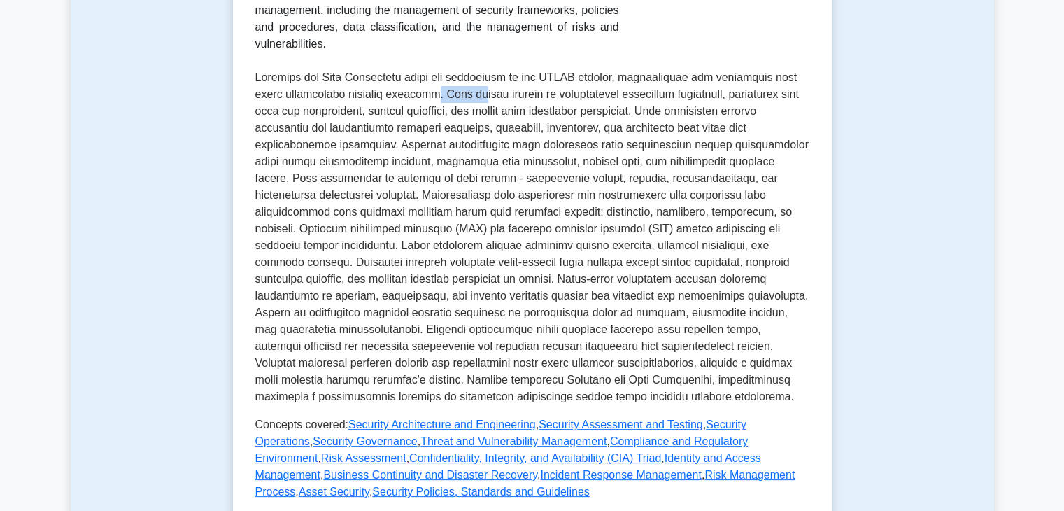
drag, startPoint x: 474, startPoint y: 83, endPoint x: 433, endPoint y: 78, distance: 41.6
click at [433, 78] on p at bounding box center [532, 237] width 554 height 336
drag, startPoint x: 433, startPoint y: 78, endPoint x: 445, endPoint y: 82, distance: 13.3
click at [445, 82] on p at bounding box center [532, 237] width 554 height 336
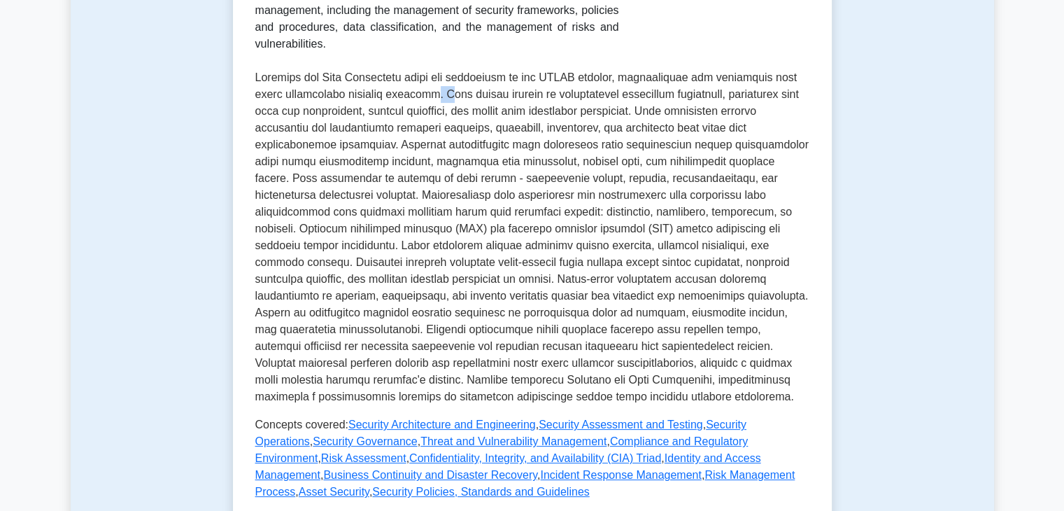
click at [445, 82] on p at bounding box center [532, 237] width 554 height 336
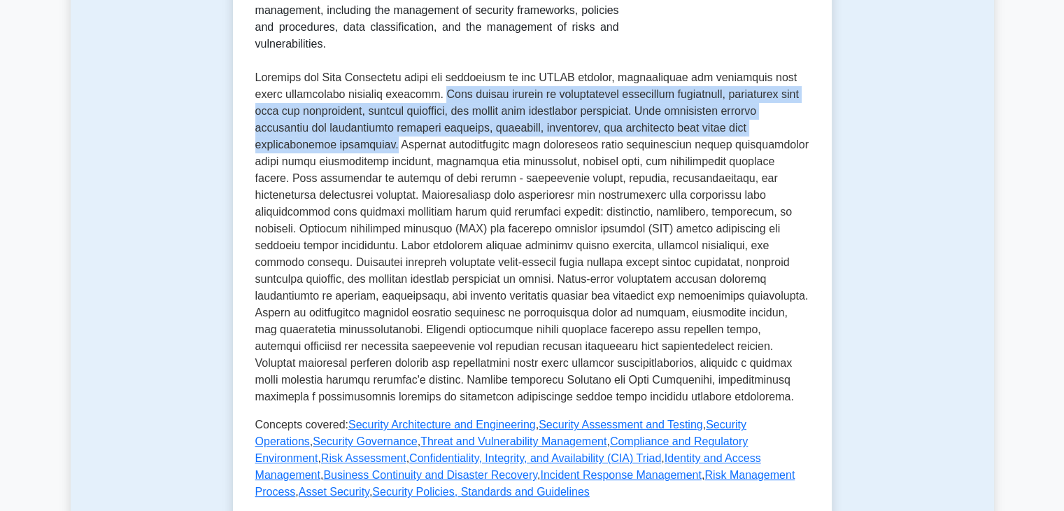
drag, startPoint x: 443, startPoint y: 80, endPoint x: 379, endPoint y: 131, distance: 81.2
click at [379, 131] on p at bounding box center [532, 237] width 554 height 336
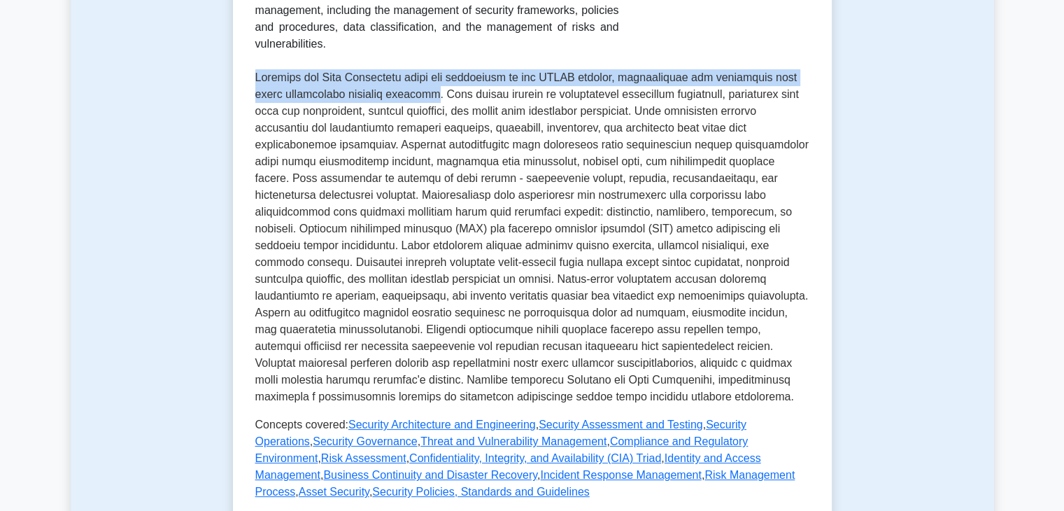
drag, startPoint x: 255, startPoint y: 64, endPoint x: 434, endPoint y: 77, distance: 179.5
click at [434, 77] on p at bounding box center [532, 237] width 554 height 336
click at [353, 69] on p at bounding box center [532, 237] width 554 height 336
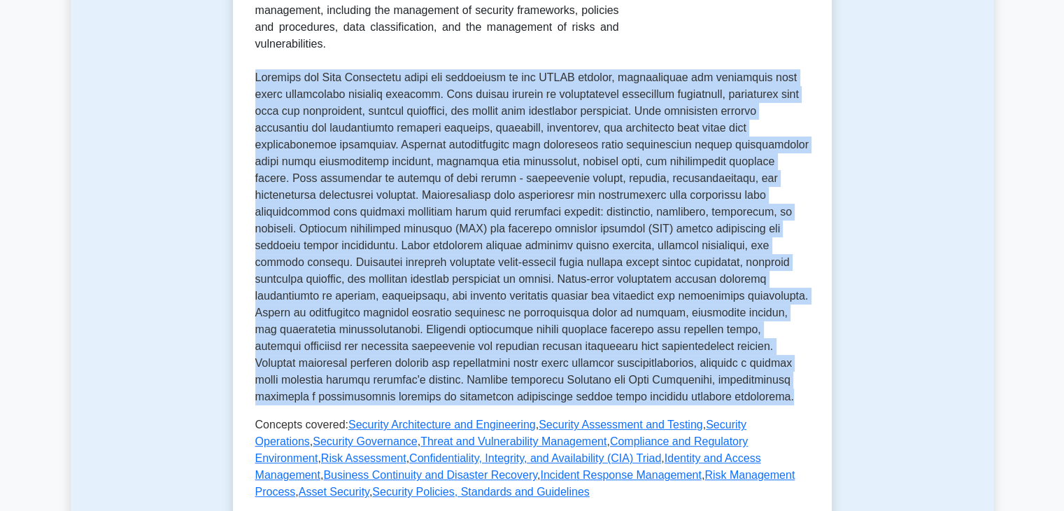
drag, startPoint x: 257, startPoint y: 69, endPoint x: 536, endPoint y: 387, distance: 423.2
click at [536, 387] on p at bounding box center [532, 237] width 554 height 336
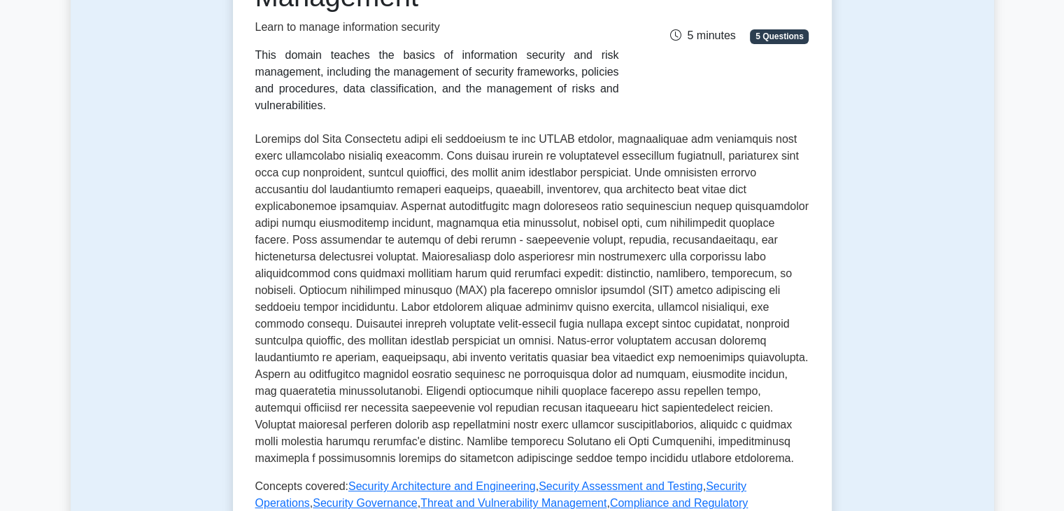
scroll to position [213, 0]
click at [252, 123] on div "Security and Risk Management Learn to manage information security This domain t…" at bounding box center [532, 312] width 599 height 776
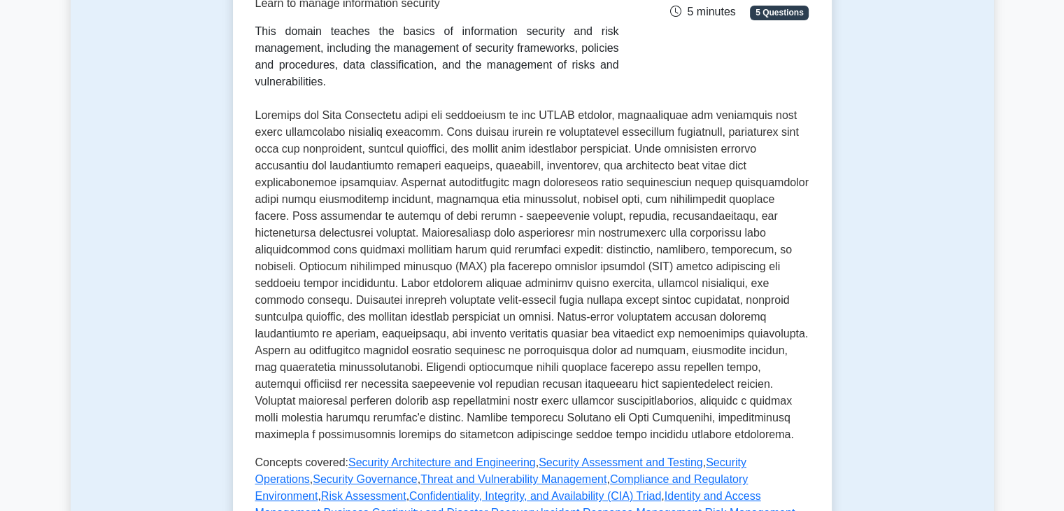
scroll to position [214, 0]
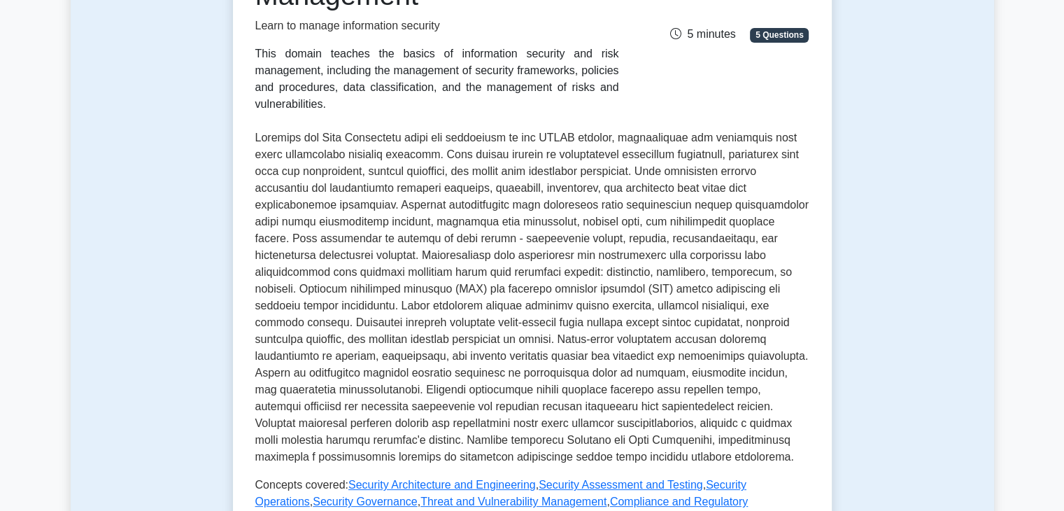
click at [255, 129] on p at bounding box center [532, 297] width 554 height 336
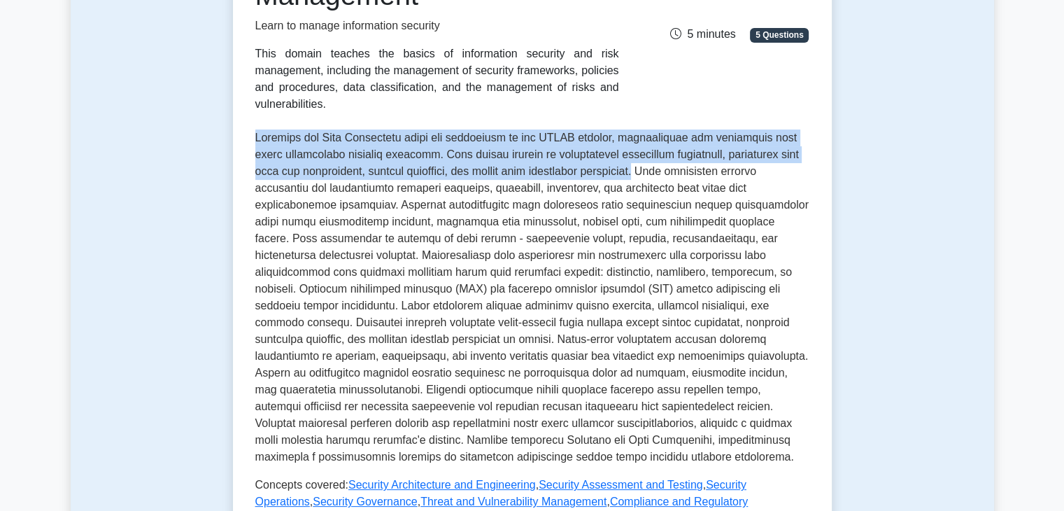
drag, startPoint x: 255, startPoint y: 123, endPoint x: 643, endPoint y: 153, distance: 389.3
click at [643, 153] on p at bounding box center [532, 297] width 554 height 336
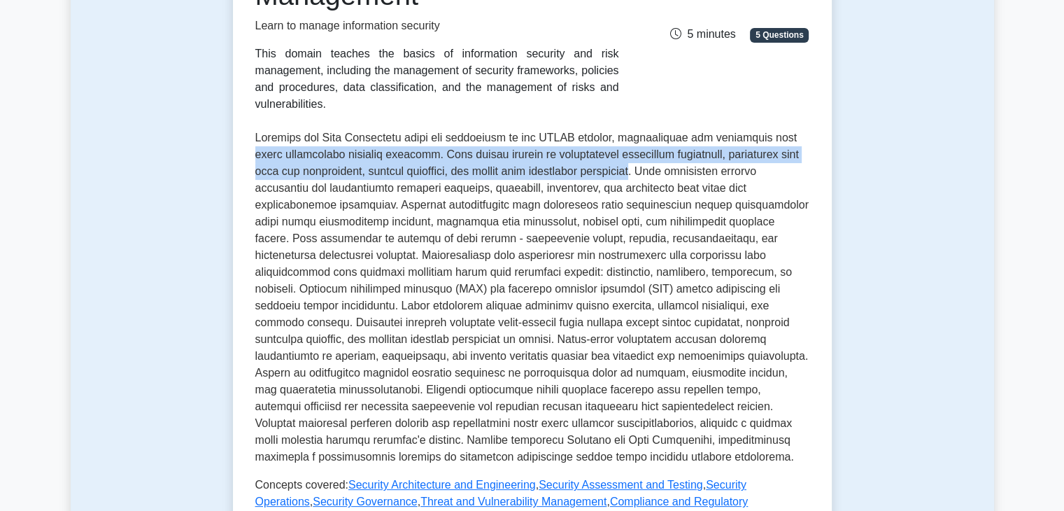
drag, startPoint x: 643, startPoint y: 153, endPoint x: 245, endPoint y: 137, distance: 398.3
click at [245, 137] on div "Security and Risk Management Learn to manage information security This domain t…" at bounding box center [532, 310] width 599 height 776
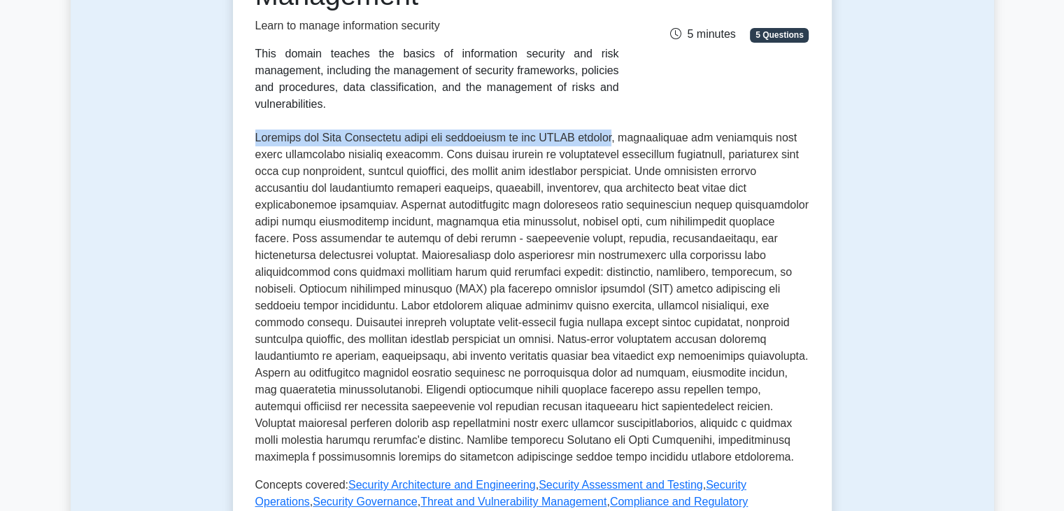
drag, startPoint x: 256, startPoint y: 118, endPoint x: 624, endPoint y: 120, distance: 367.9
click at [624, 129] on p at bounding box center [532, 297] width 554 height 336
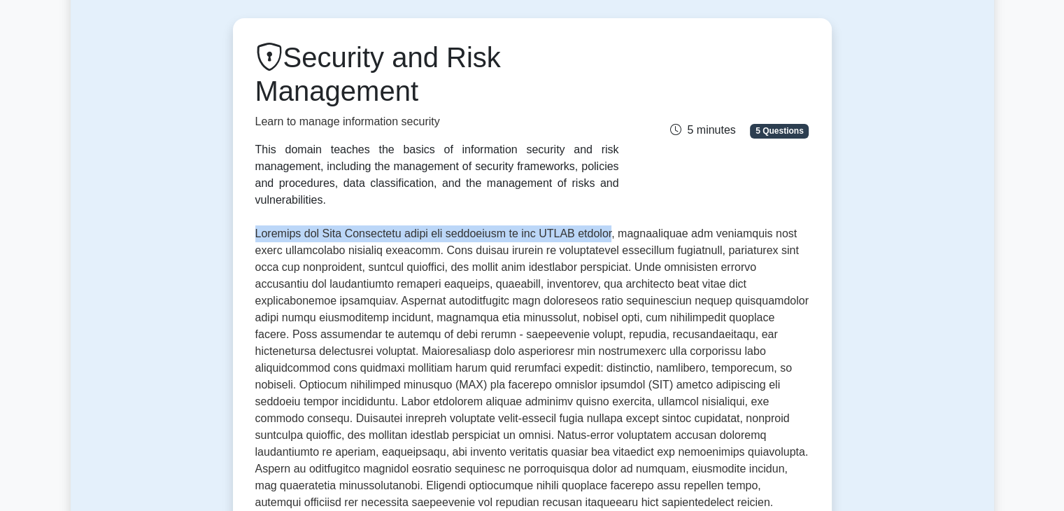
scroll to position [115, 0]
